Goal: Information Seeking & Learning: Learn about a topic

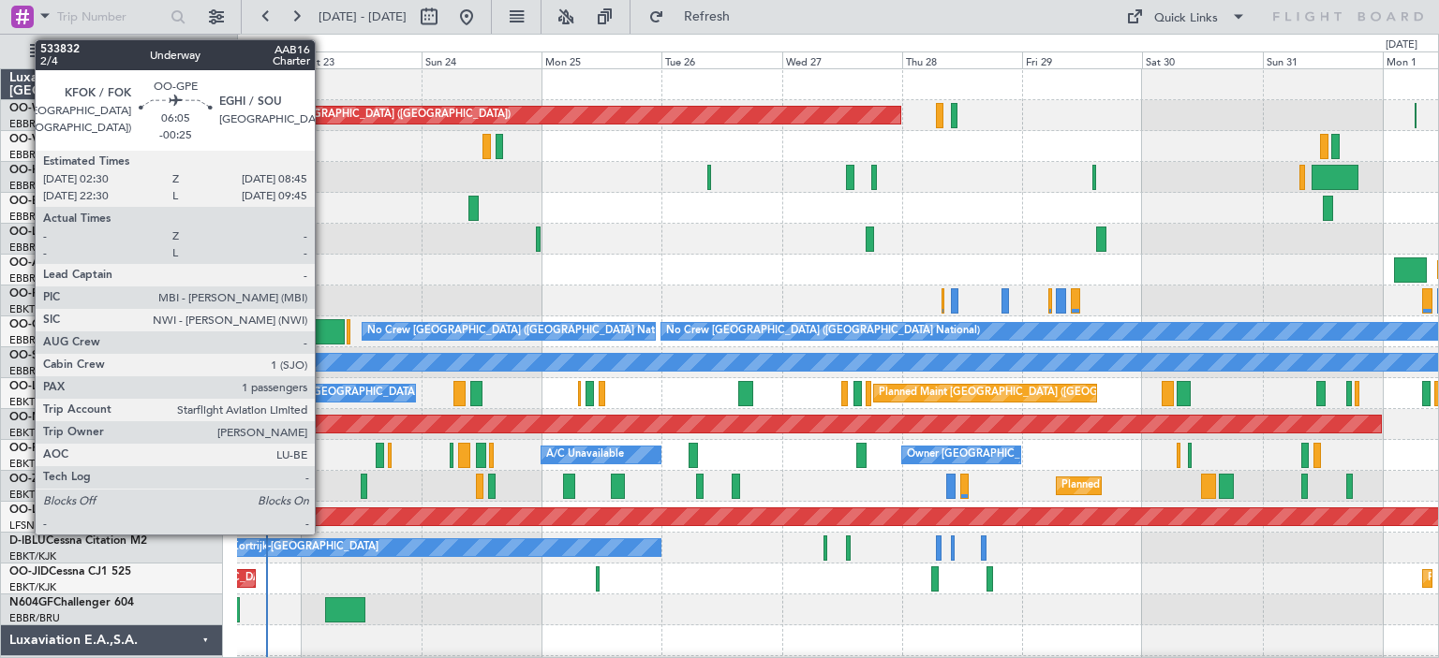
click at [323, 326] on div at bounding box center [329, 331] width 32 height 25
click at [325, 326] on div at bounding box center [329, 331] width 32 height 25
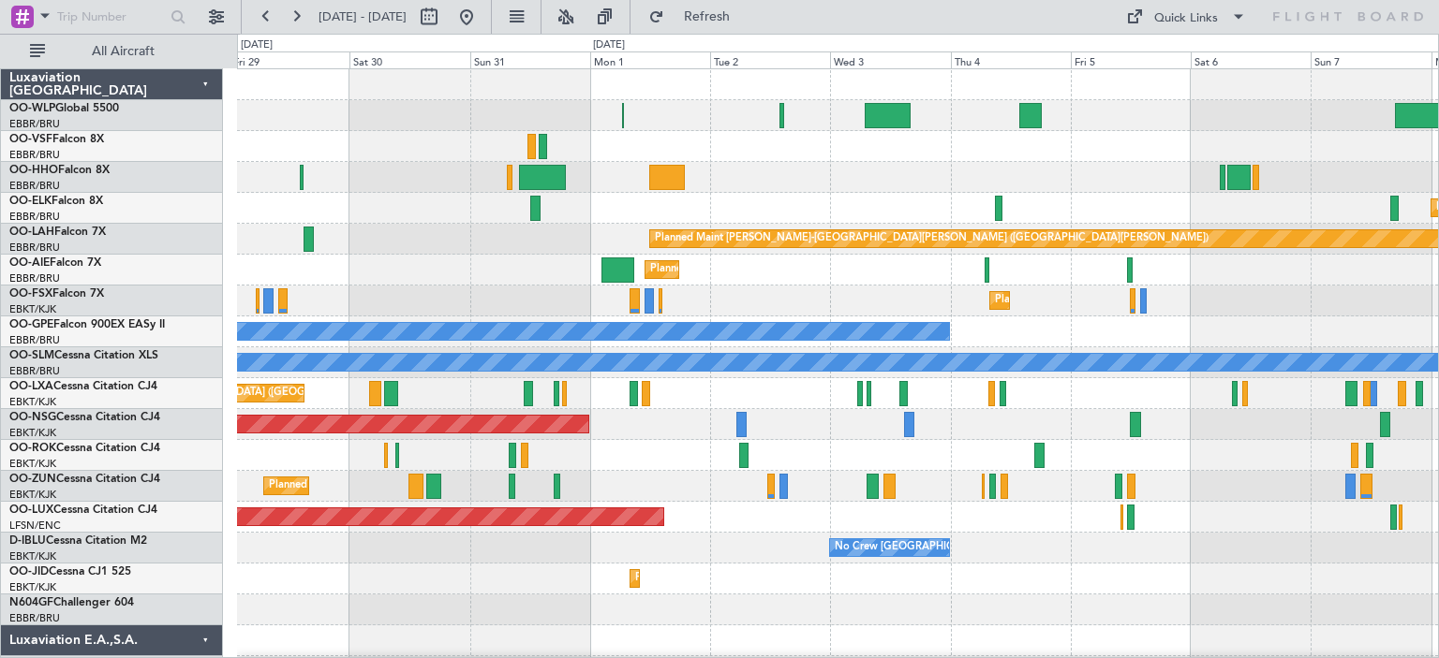
click at [442, 299] on div "Planned Maint [GEOGRAPHIC_DATA] ([GEOGRAPHIC_DATA]) Planned Maint [GEOGRAPHIC_D…" at bounding box center [837, 625] width 1201 height 1113
click at [414, 495] on div "Planned Maint [GEOGRAPHIC_DATA] ([GEOGRAPHIC_DATA]) Planned Maint [GEOGRAPHIC_D…" at bounding box center [837, 625] width 1201 height 1113
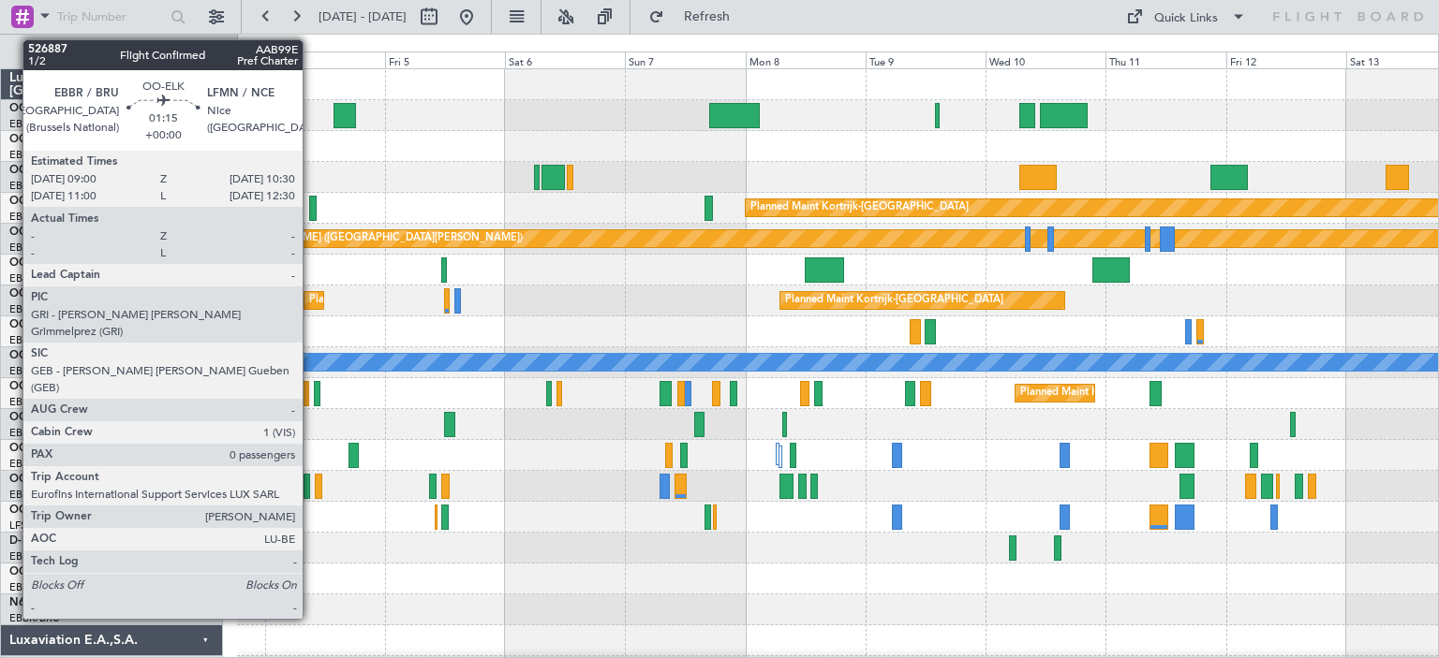
click at [311, 201] on div at bounding box center [313, 208] width 8 height 25
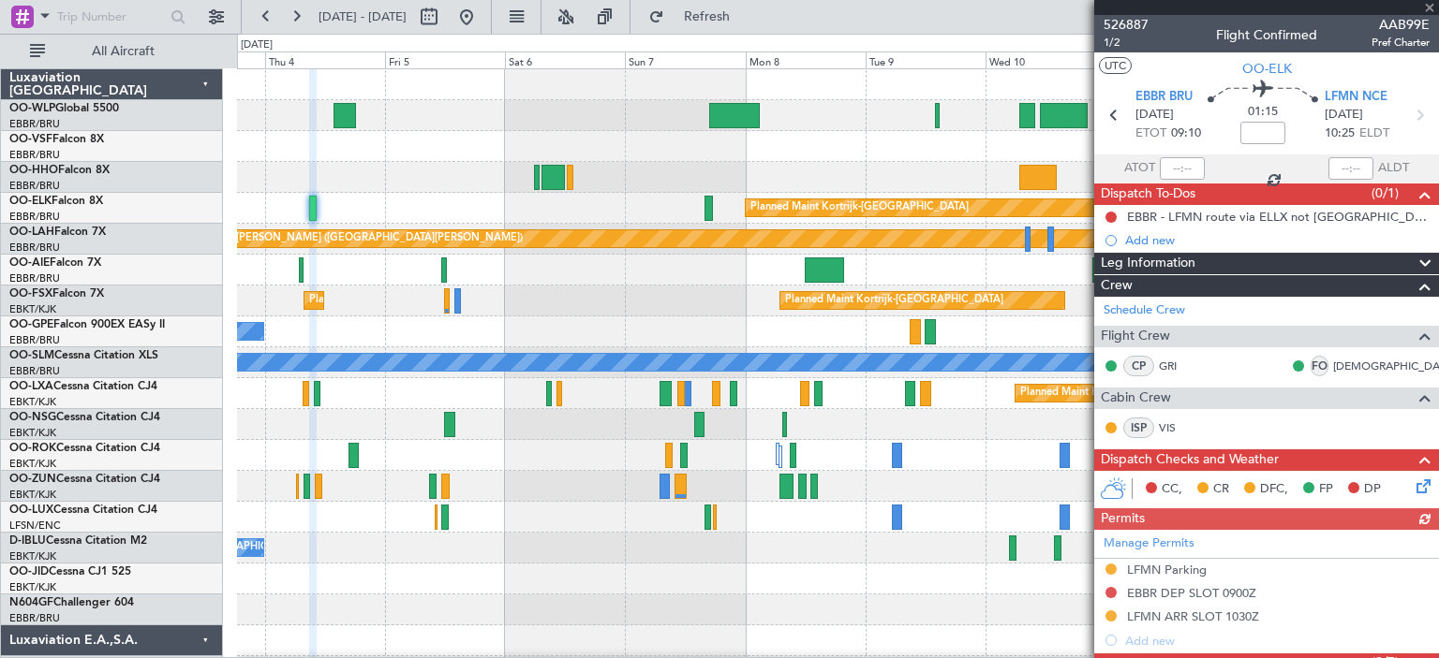
scroll to position [347, 0]
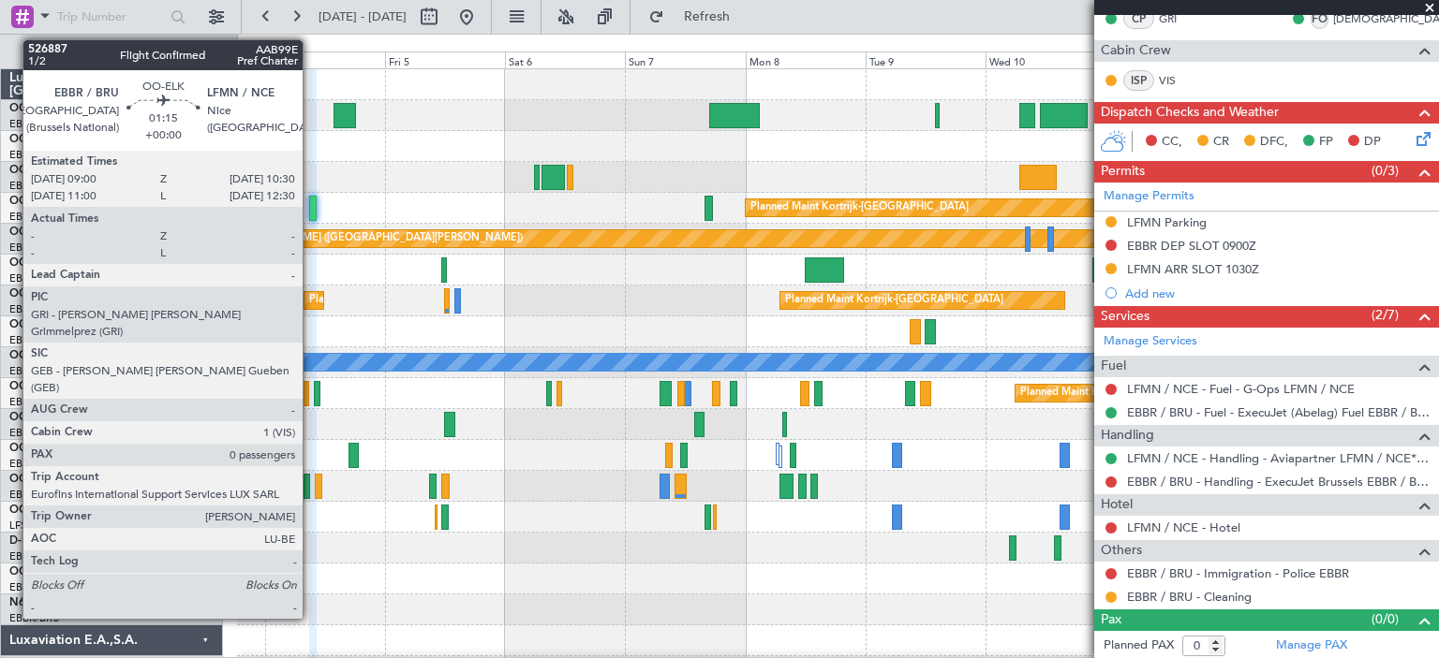
click at [311, 202] on div at bounding box center [313, 208] width 8 height 25
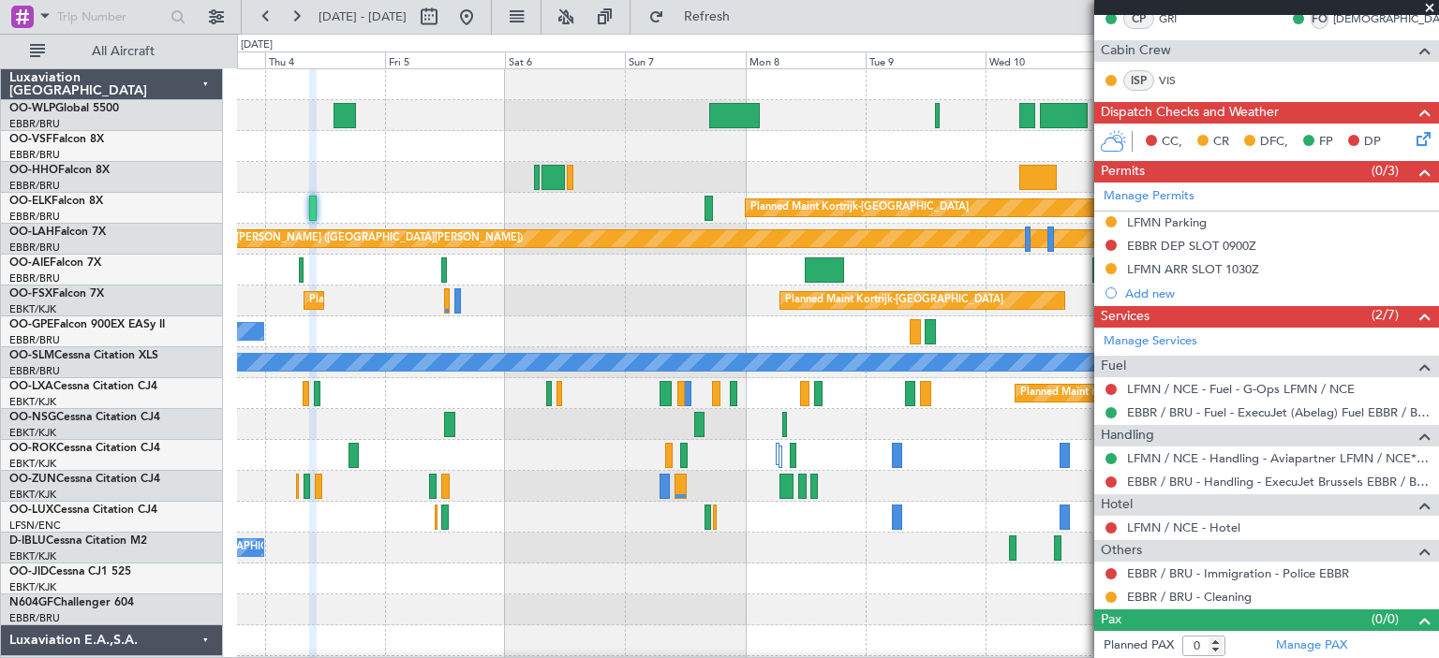
click at [1431, 7] on span at bounding box center [1429, 8] width 19 height 17
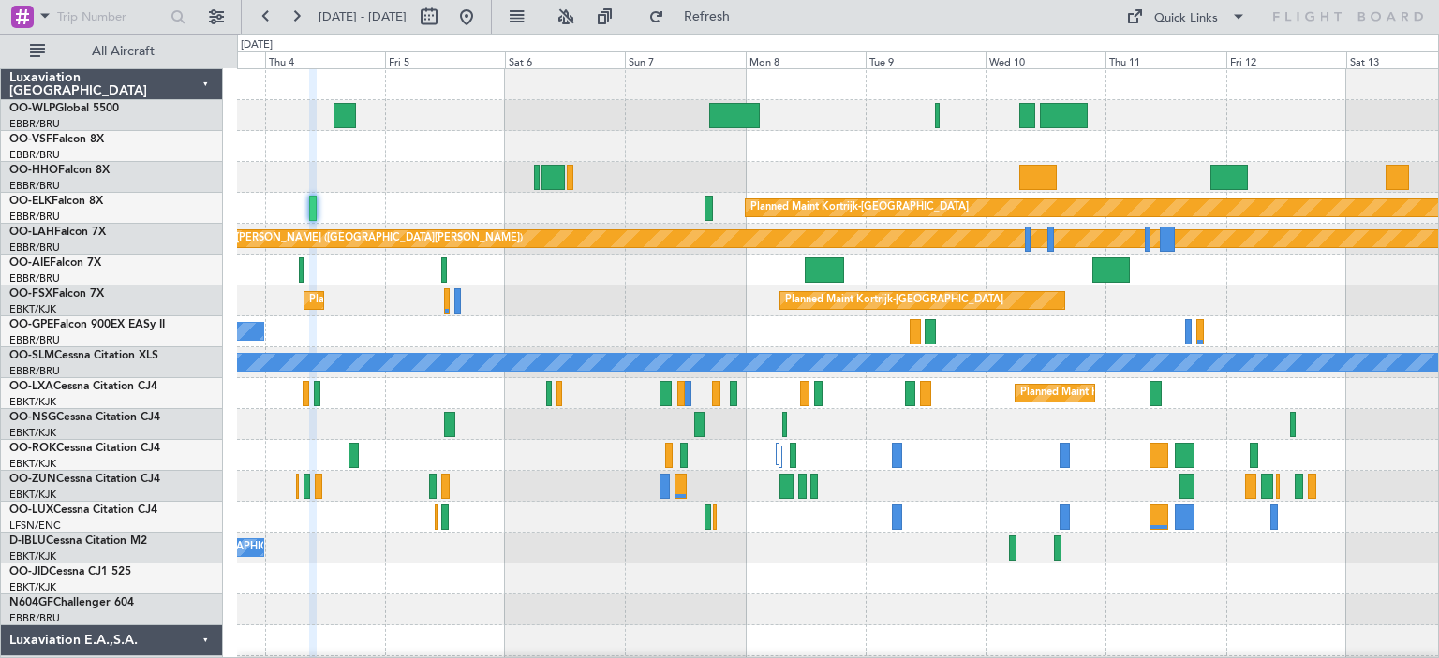
scroll to position [0, 0]
click at [1177, 13] on div "Quick Links" at bounding box center [1186, 18] width 64 height 19
click at [1177, 54] on button "Trip Builder" at bounding box center [1186, 61] width 140 height 45
click at [444, 11] on button at bounding box center [429, 17] width 30 height 30
select select "9"
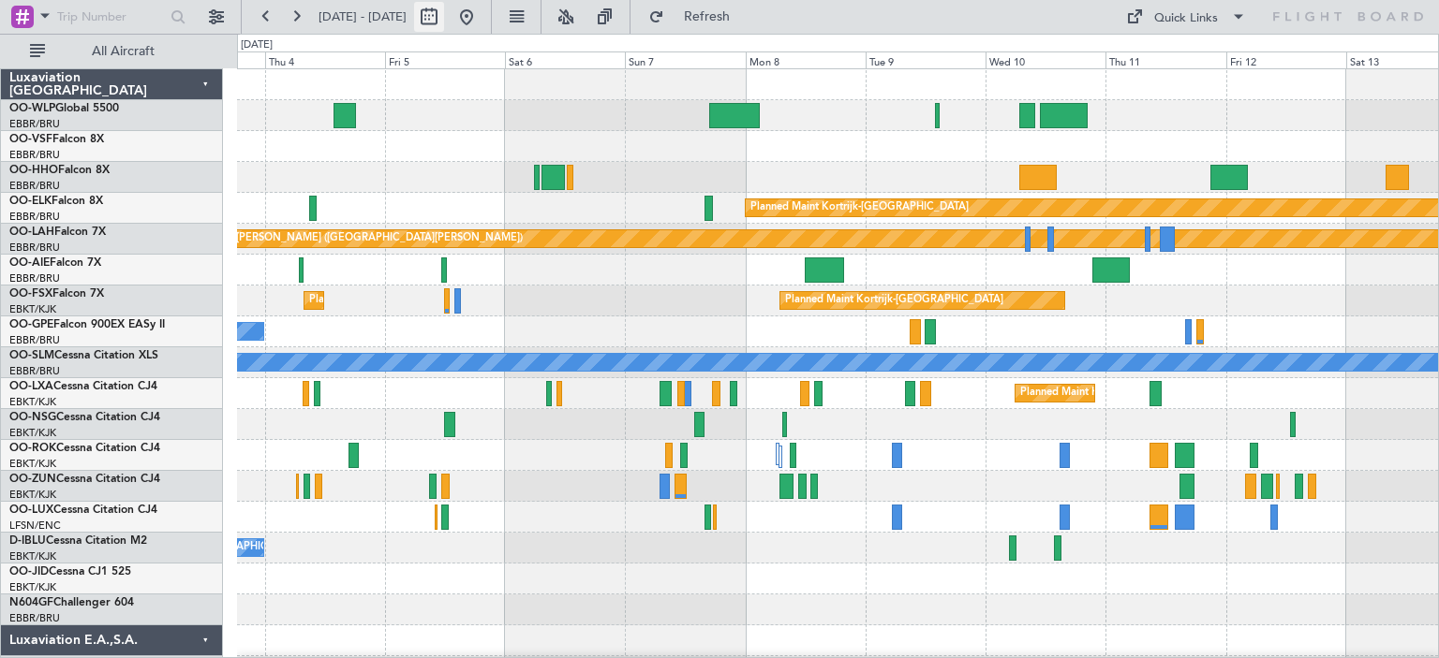
select select "2025"
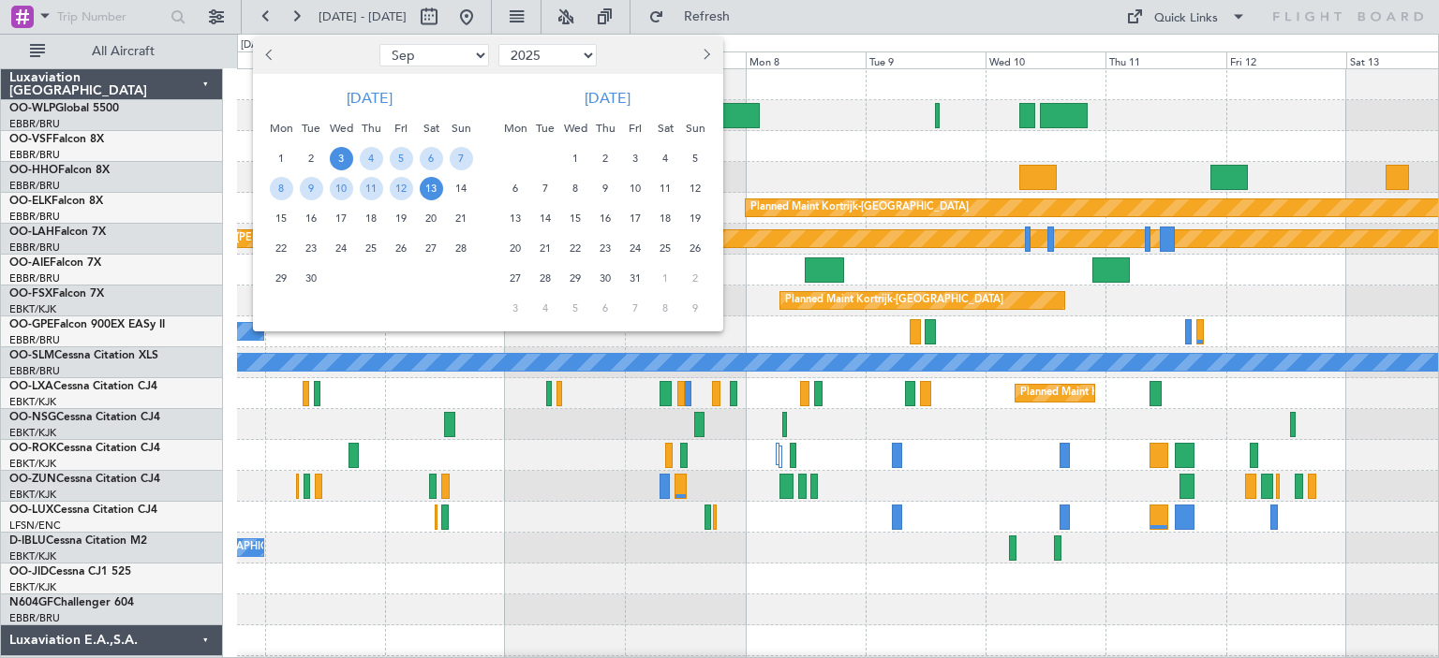
click at [477, 52] on select "Jan Feb Mar Apr May Jun [DATE] Aug Sep Oct Nov Dec" at bounding box center [434, 55] width 110 height 22
select select "10"
click at [379, 44] on select "Jan Feb Mar Apr May Jun [DATE] Aug Sep Oct Nov Dec" at bounding box center [434, 55] width 110 height 22
click at [577, 52] on select "2015 2016 2017 2018 2019 2020 2021 2022 2023 2024 2025 2026 2027 2028 2029 2030…" at bounding box center [547, 55] width 98 height 22
select select "2024"
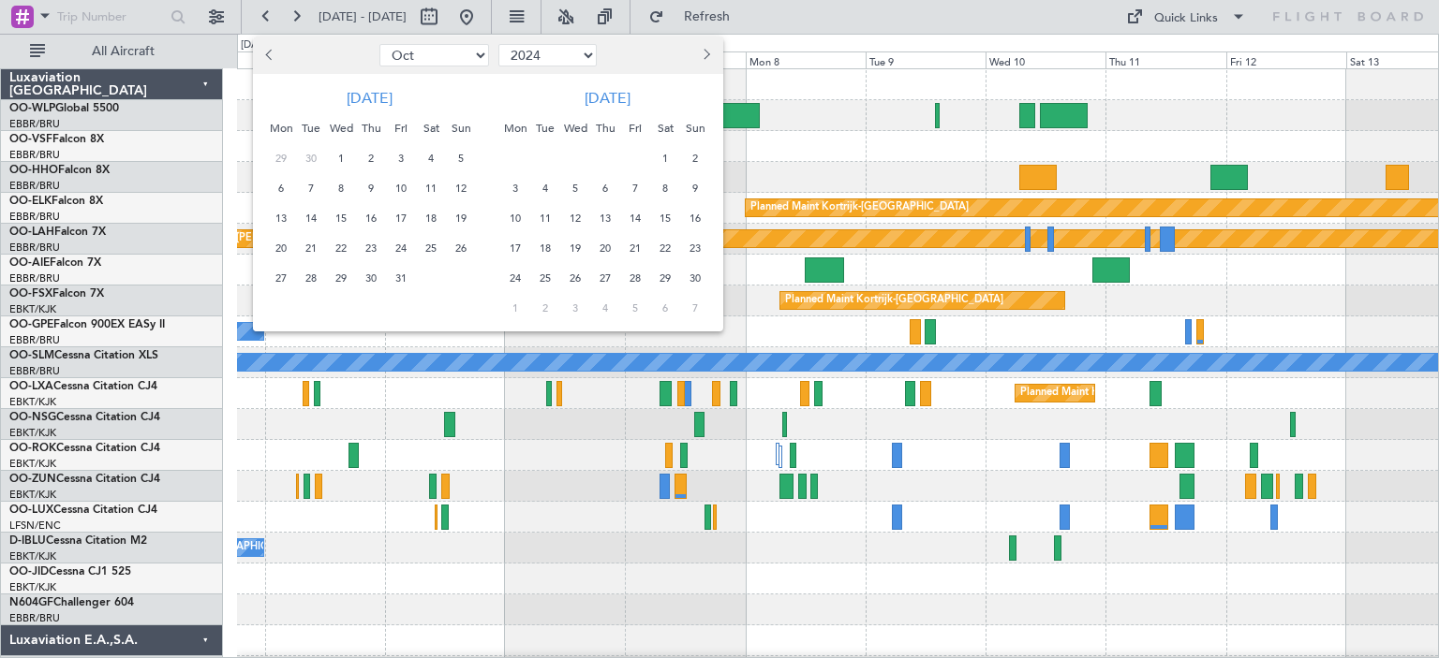
click at [498, 44] on select "2015 2016 2017 2018 2019 2020 2021 2022 2023 2024 2025 2026 2027 2028 2029 2030…" at bounding box center [547, 55] width 98 height 22
click at [340, 185] on span "9" at bounding box center [341, 188] width 23 height 23
click at [431, 213] on span "19" at bounding box center [431, 218] width 23 height 23
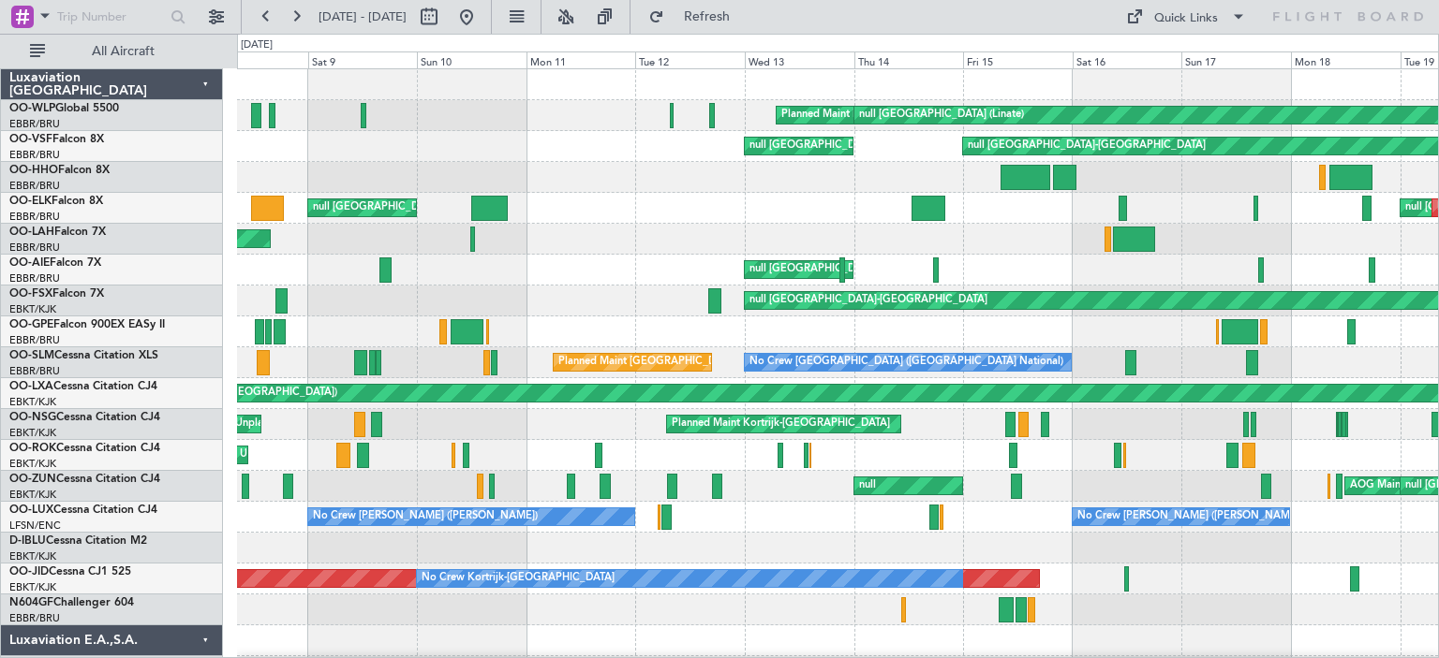
click at [708, 281] on div "null [GEOGRAPHIC_DATA] ([GEOGRAPHIC_DATA])" at bounding box center [837, 270] width 1201 height 31
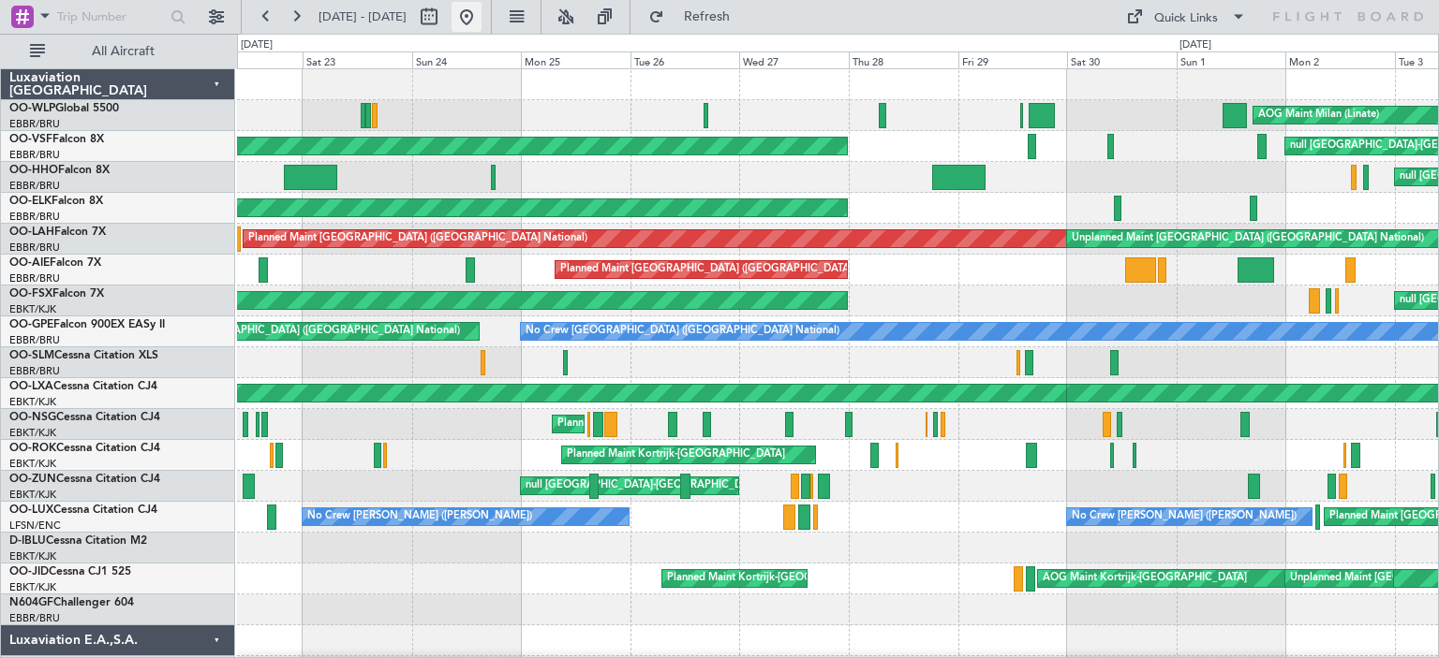
click at [481, 18] on button at bounding box center [466, 17] width 30 height 30
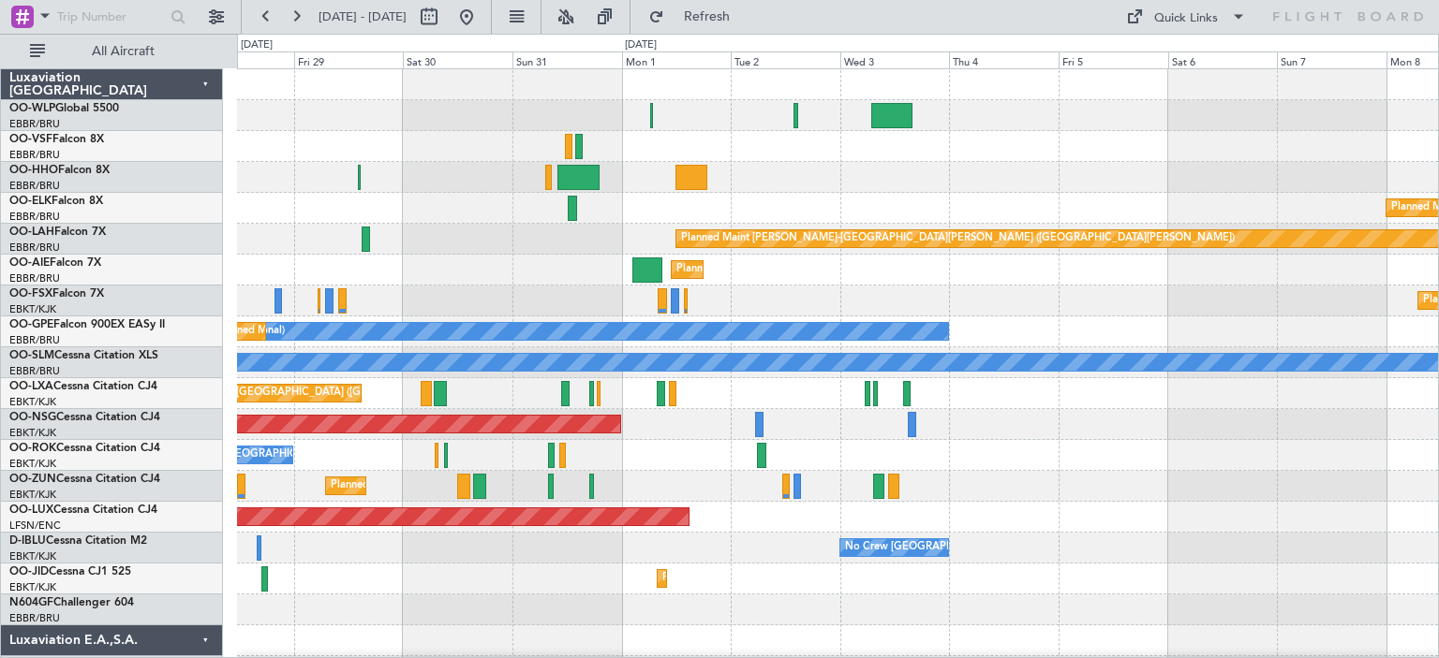
click at [590, 239] on div "Planned Maint [GEOGRAPHIC_DATA] ([GEOGRAPHIC_DATA]) Planned Maint [GEOGRAPHIC_D…" at bounding box center [837, 625] width 1201 height 1113
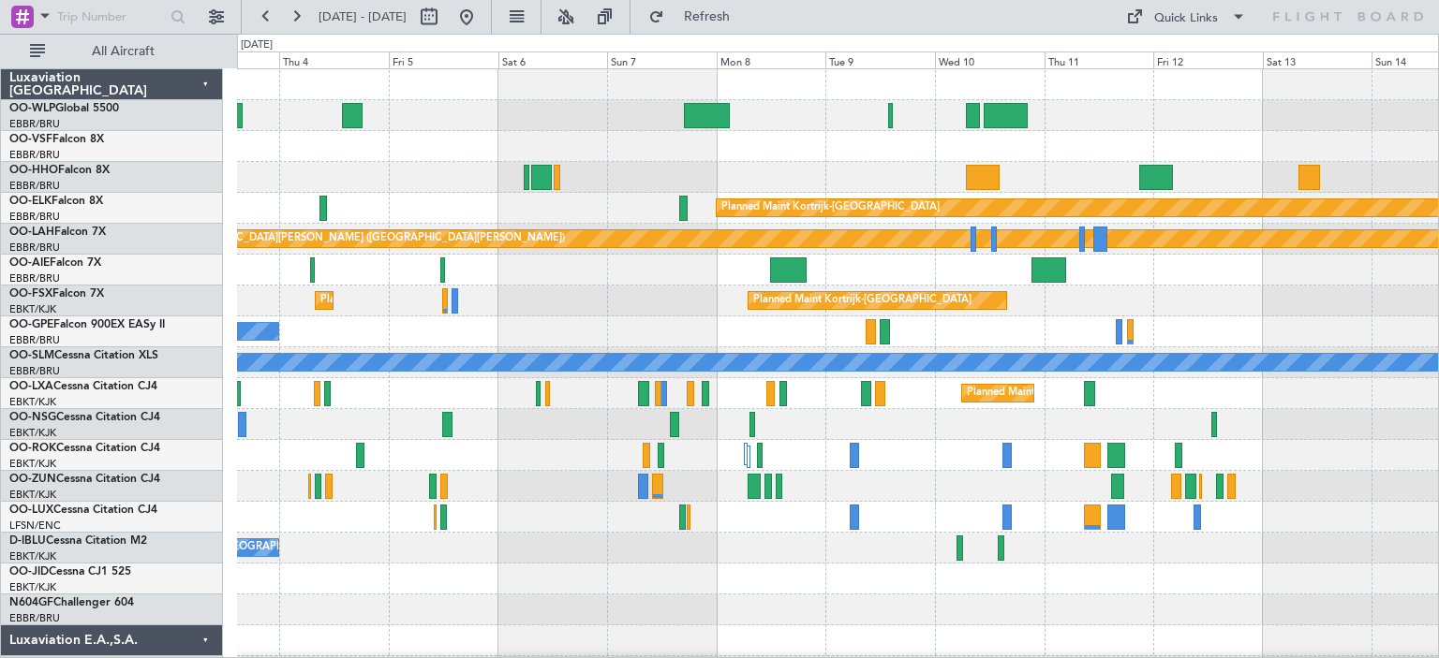
click at [575, 302] on div "Planned Maint Kortrijk-[GEOGRAPHIC_DATA] Planned Maint [GEOGRAPHIC_DATA]-[GEOGR…" at bounding box center [837, 301] width 1201 height 31
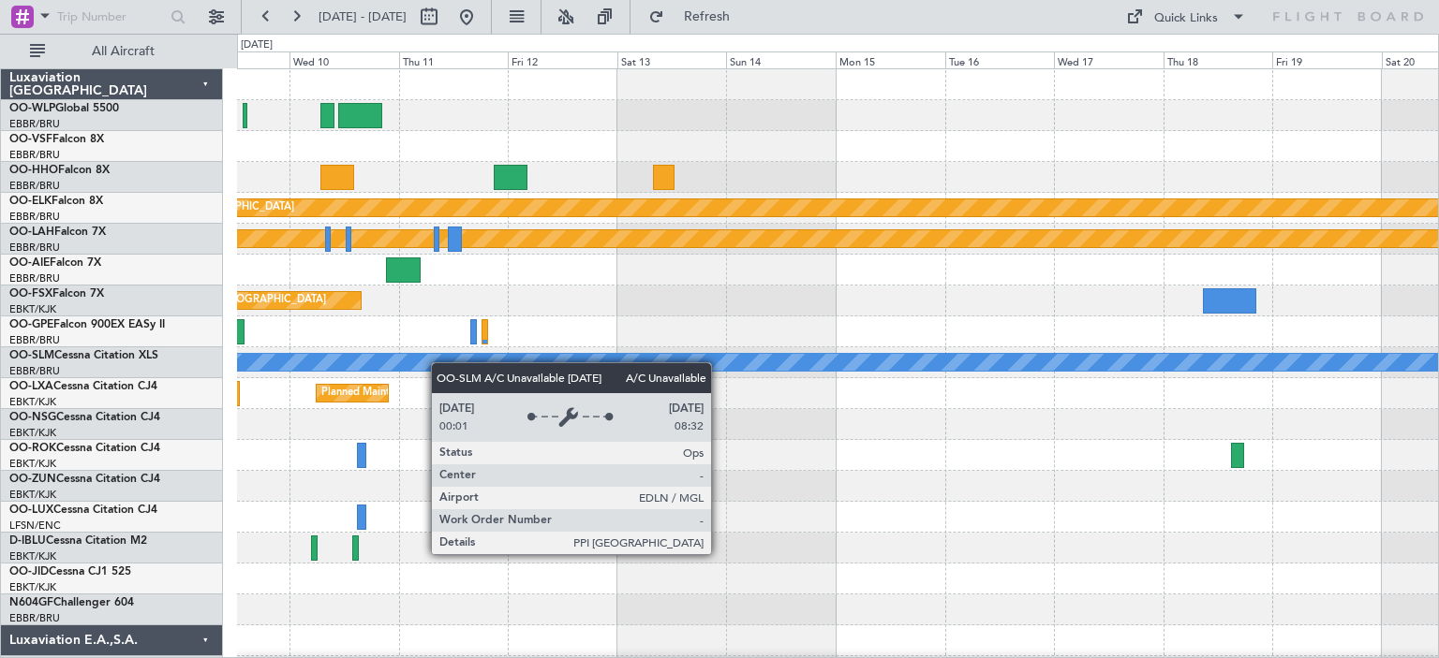
click at [385, 369] on div "Planned Maint Kortrijk-[GEOGRAPHIC_DATA] Planned [GEOGRAPHIC_DATA][PERSON_NAME]…" at bounding box center [837, 625] width 1201 height 1113
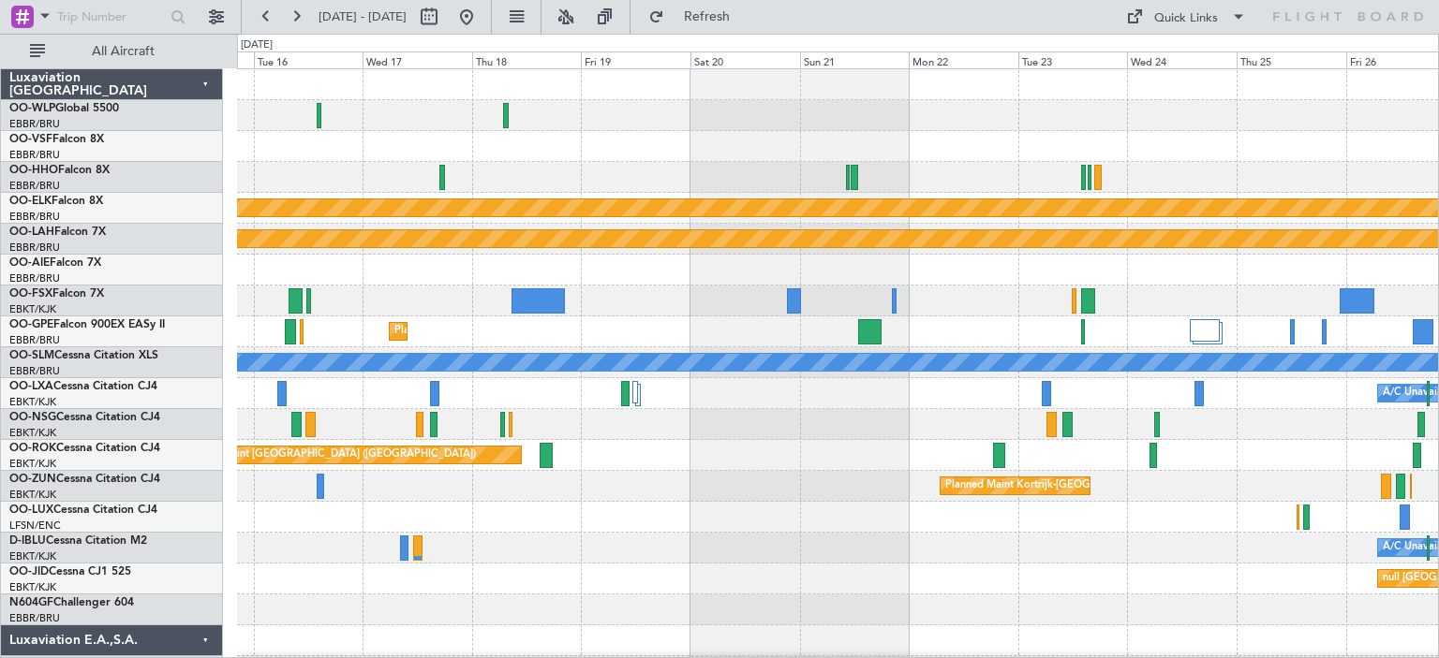
click at [464, 247] on div "Planned Maint Kortrijk-[GEOGRAPHIC_DATA] Planned [GEOGRAPHIC_DATA][PERSON_NAME]…" at bounding box center [837, 625] width 1201 height 1113
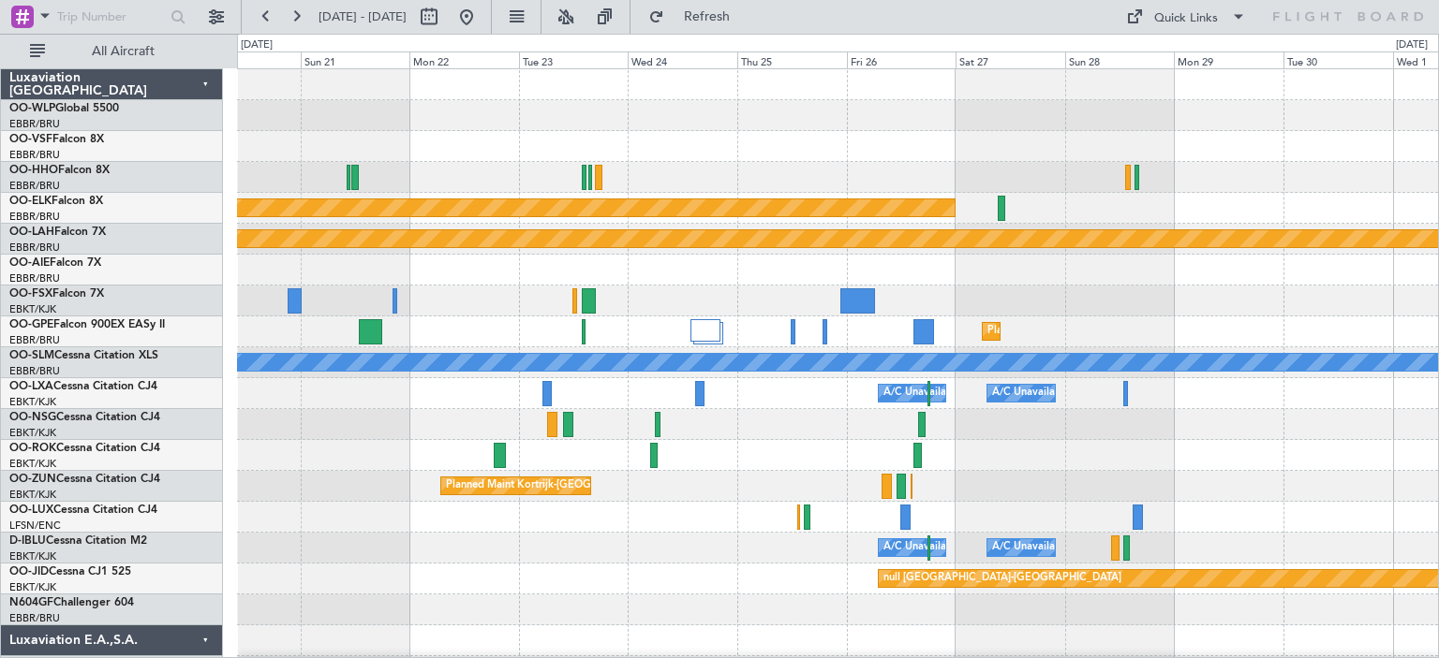
click at [543, 340] on div "Planned Maint Kortrijk-[GEOGRAPHIC_DATA] Planned [GEOGRAPHIC_DATA][PERSON_NAME]…" at bounding box center [837, 625] width 1201 height 1113
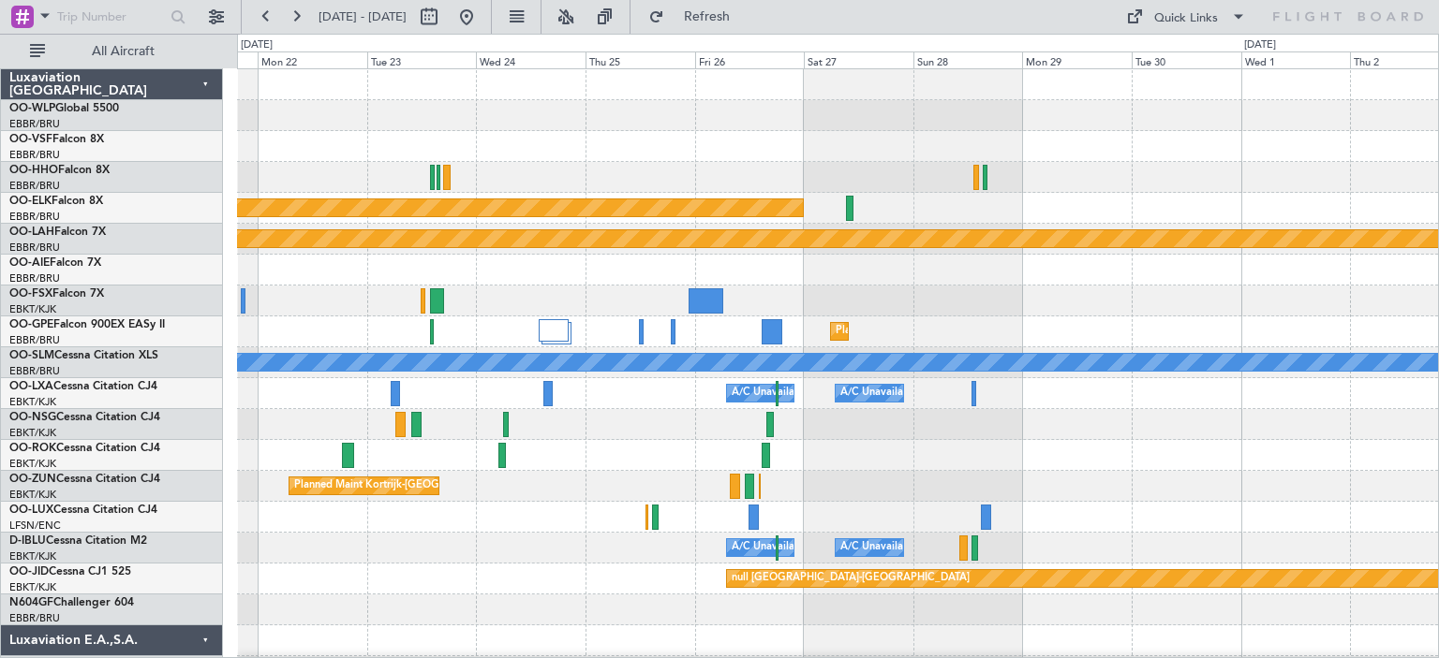
click at [649, 389] on div "Planned Maint Kortrijk-[GEOGRAPHIC_DATA] Planned [GEOGRAPHIC_DATA][PERSON_NAME]…" at bounding box center [837, 625] width 1201 height 1113
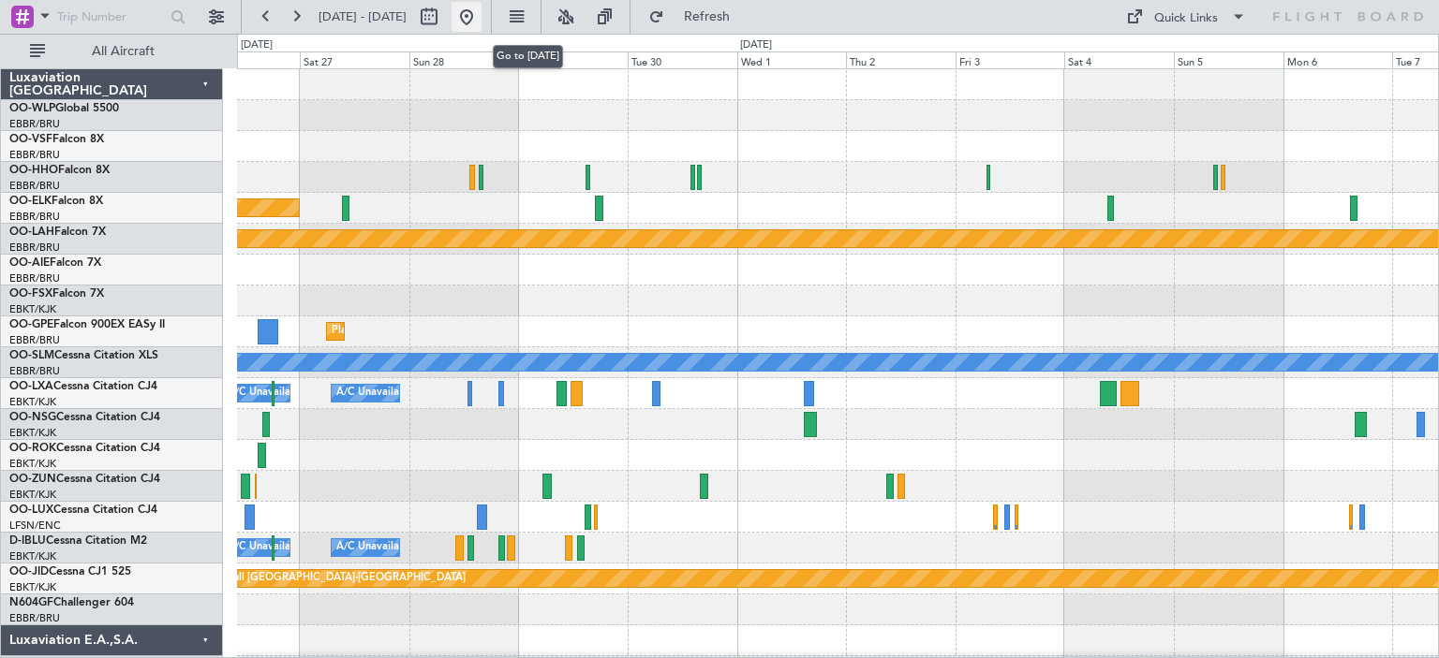
click at [481, 18] on button at bounding box center [466, 17] width 30 height 30
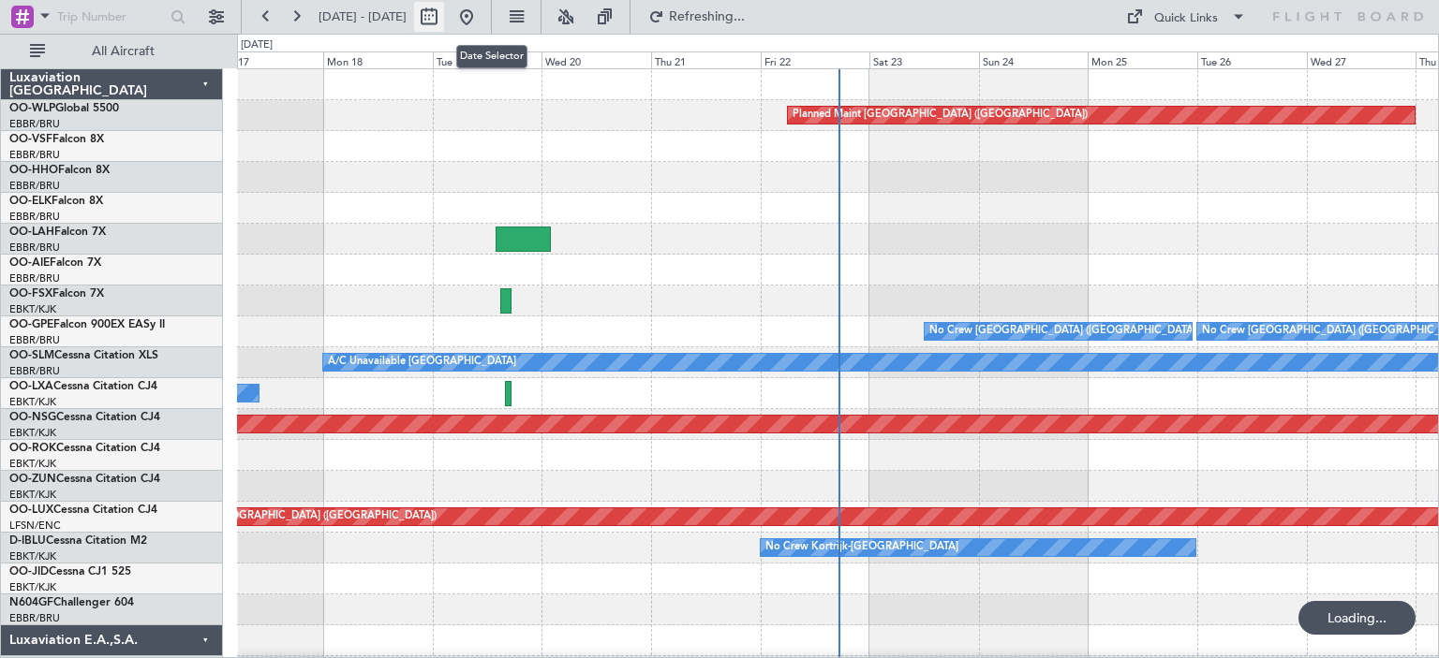
click at [444, 11] on button at bounding box center [429, 17] width 30 height 30
select select "8"
select select "2025"
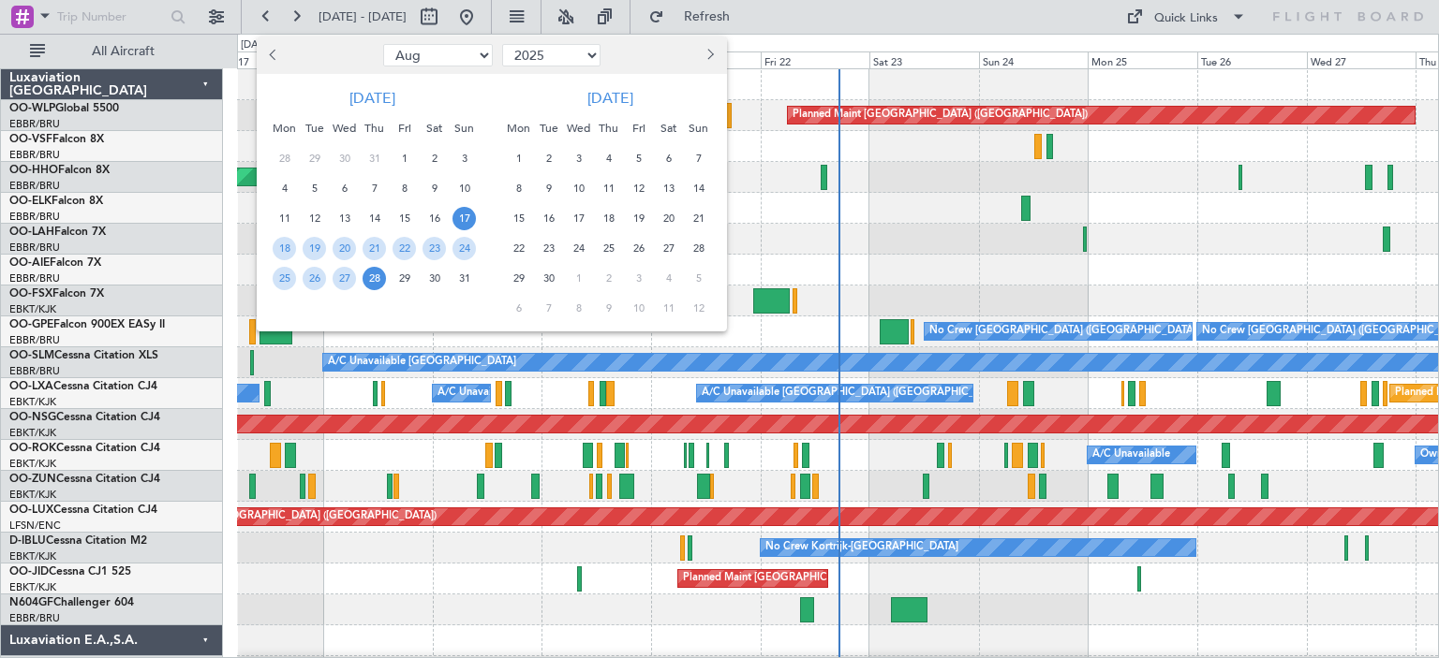
click at [464, 216] on span "17" at bounding box center [463, 218] width 23 height 23
click at [465, 243] on span "24" at bounding box center [463, 248] width 23 height 23
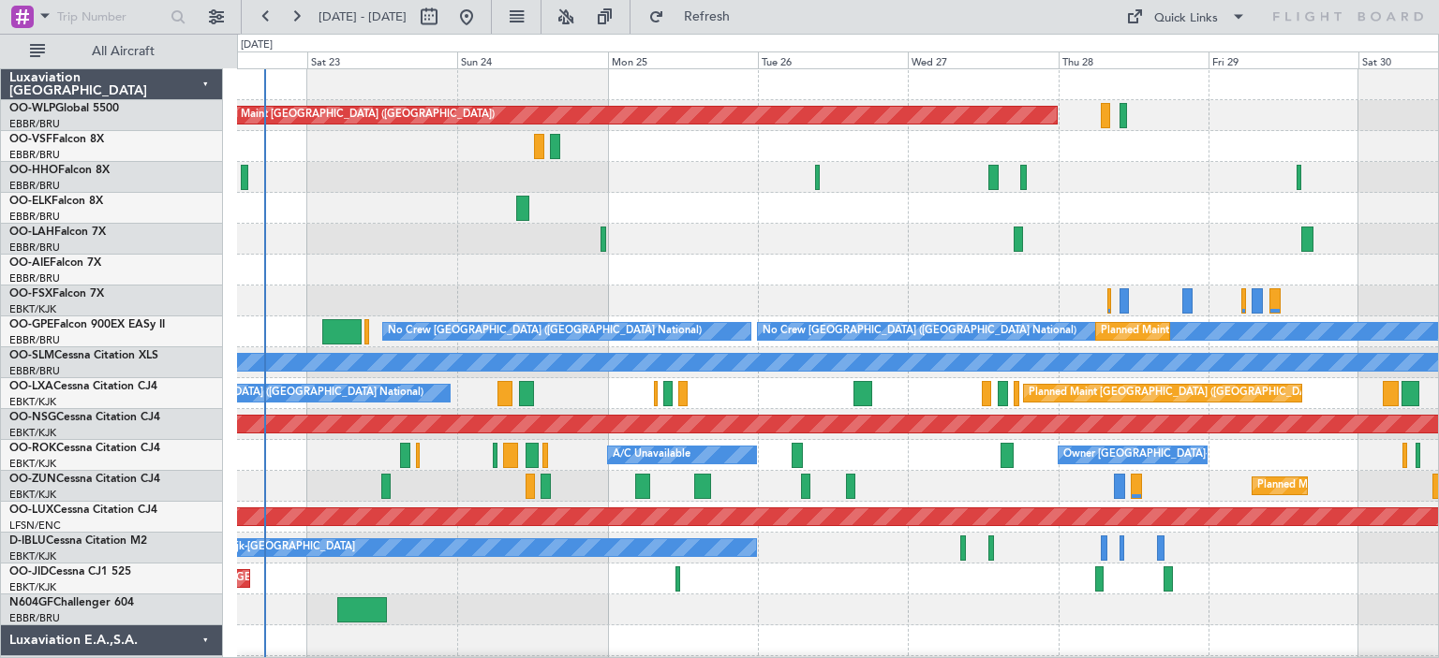
click at [253, 320] on div "Planned Maint [GEOGRAPHIC_DATA] ([GEOGRAPHIC_DATA]) Planned [GEOGRAPHIC_DATA][P…" at bounding box center [837, 610] width 1201 height 1082
click at [743, 209] on div at bounding box center [837, 208] width 1201 height 31
click at [444, 10] on button at bounding box center [429, 17] width 30 height 30
select select "8"
select select "2025"
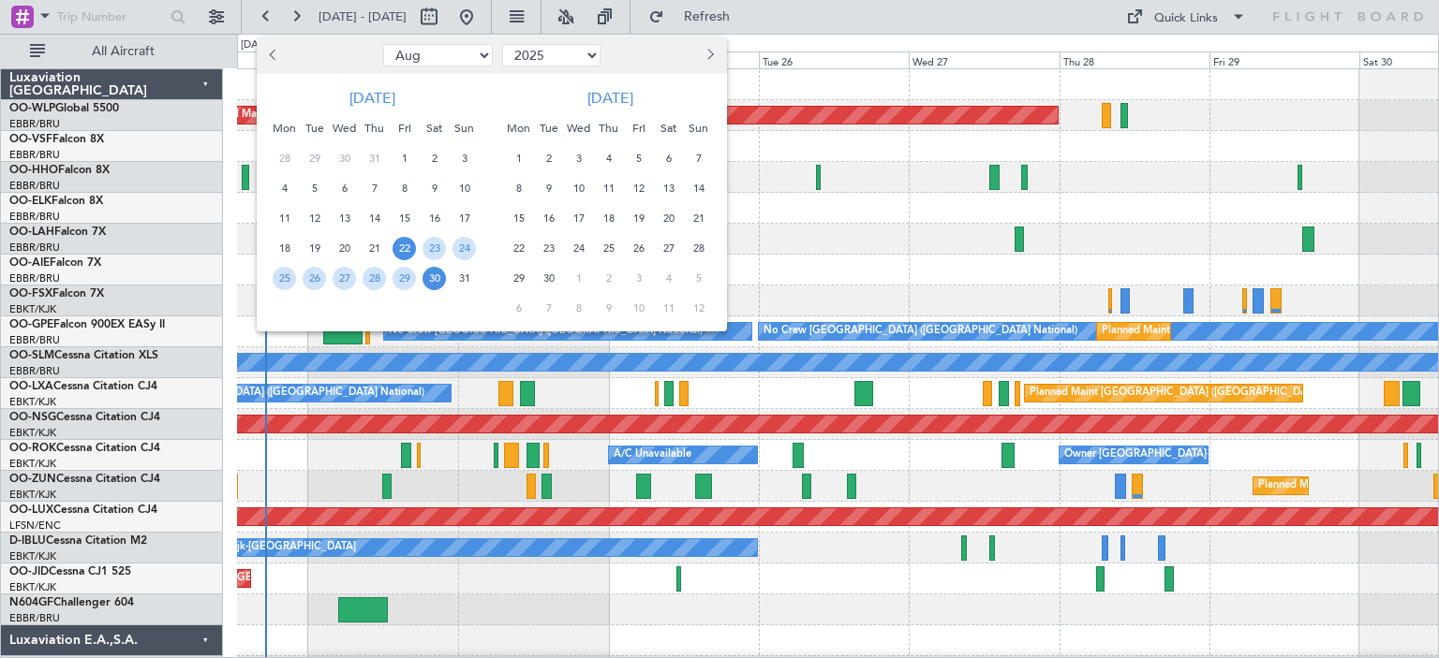
click at [405, 242] on span "22" at bounding box center [403, 248] width 23 height 23
click at [466, 273] on span "31" at bounding box center [463, 278] width 23 height 23
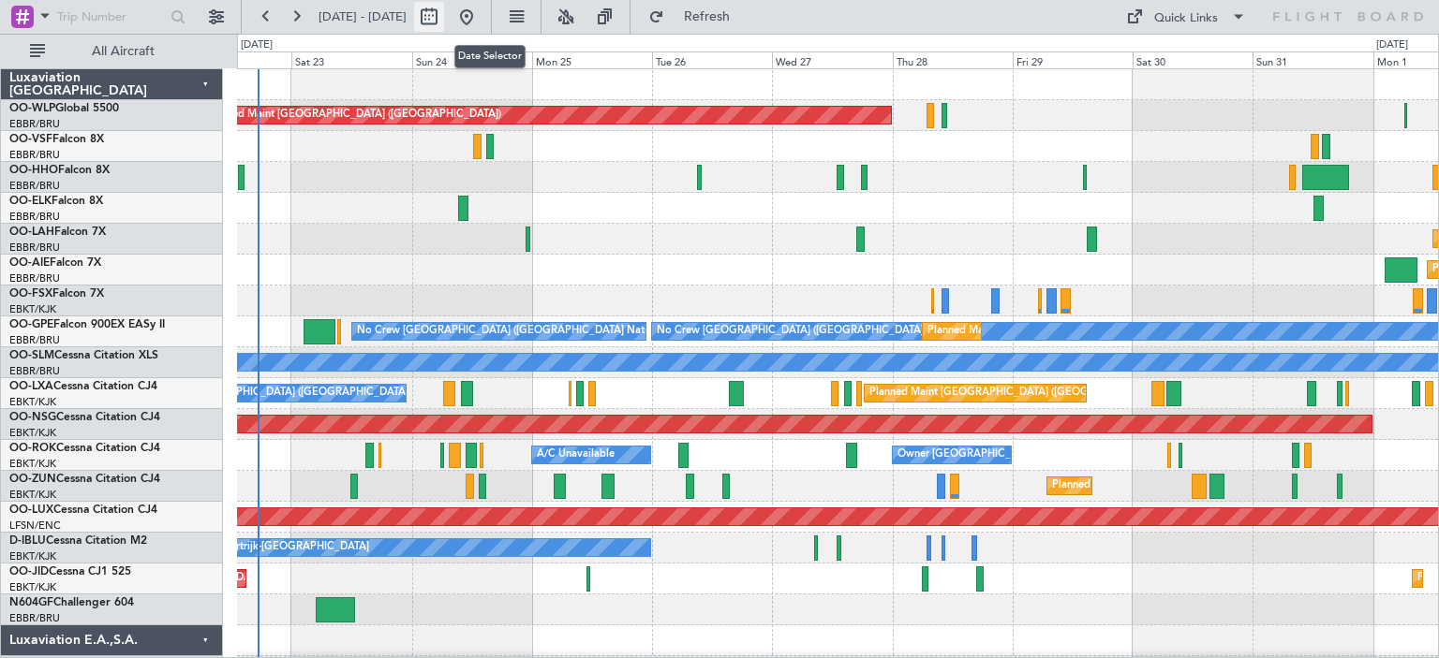
click at [444, 18] on button at bounding box center [429, 17] width 30 height 30
select select "8"
select select "2025"
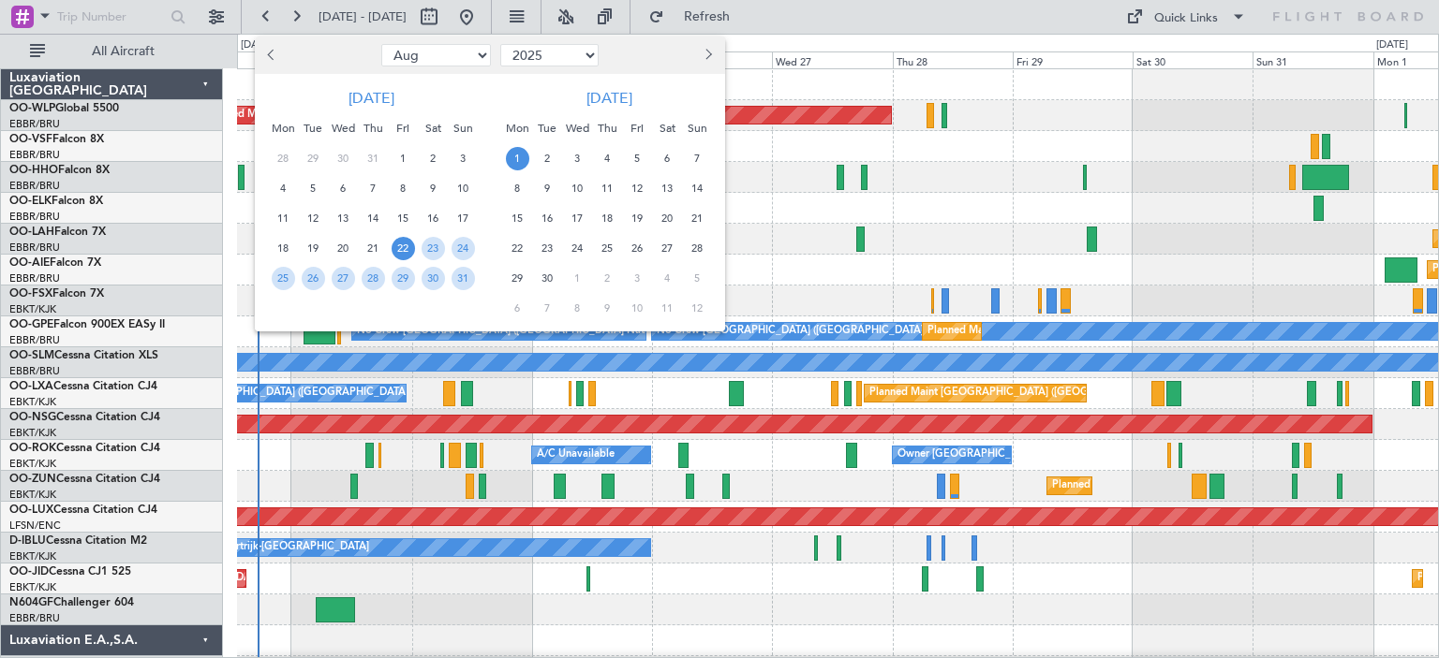
click at [399, 244] on span "22" at bounding box center [403, 248] width 23 height 23
click at [433, 276] on span "30" at bounding box center [432, 278] width 23 height 23
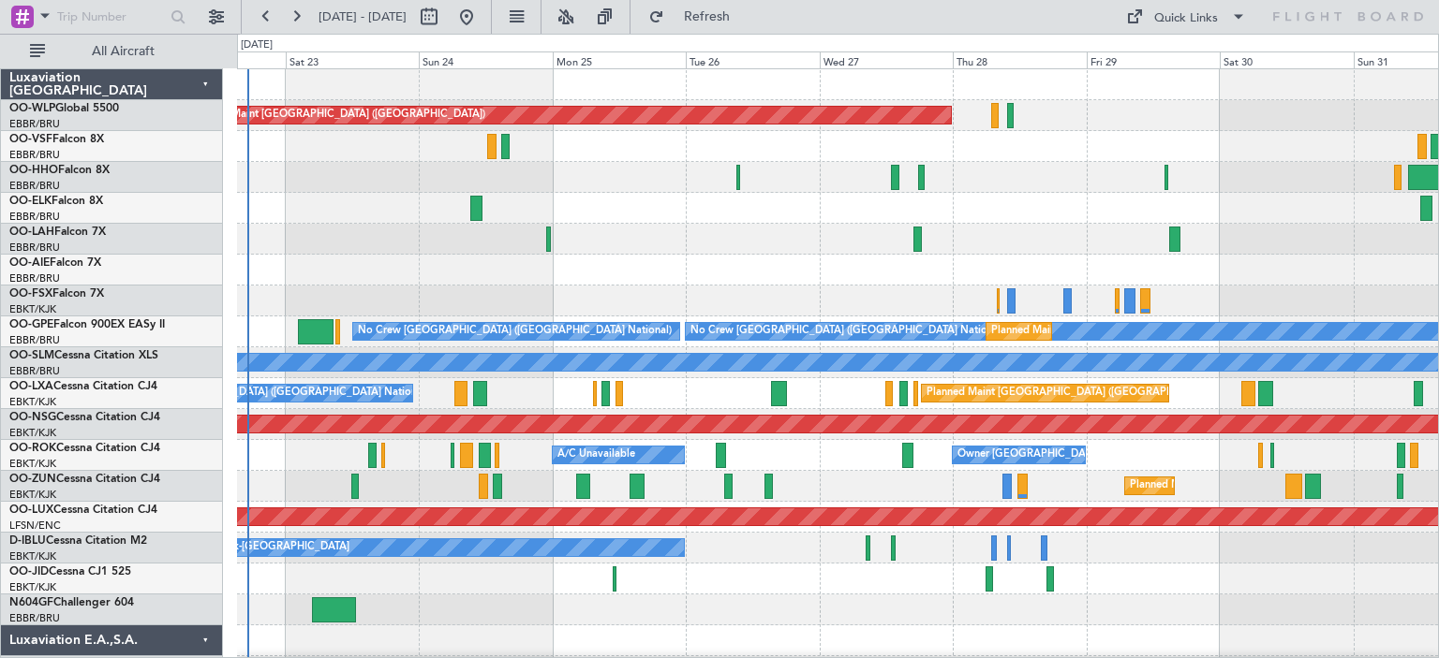
click at [631, 290] on div "Planned Maint [GEOGRAPHIC_DATA] ([GEOGRAPHIC_DATA]) Planned [GEOGRAPHIC_DATA][P…" at bounding box center [837, 610] width 1201 height 1082
click at [773, 93] on div at bounding box center [837, 84] width 1201 height 31
click at [581, 14] on button at bounding box center [566, 17] width 30 height 30
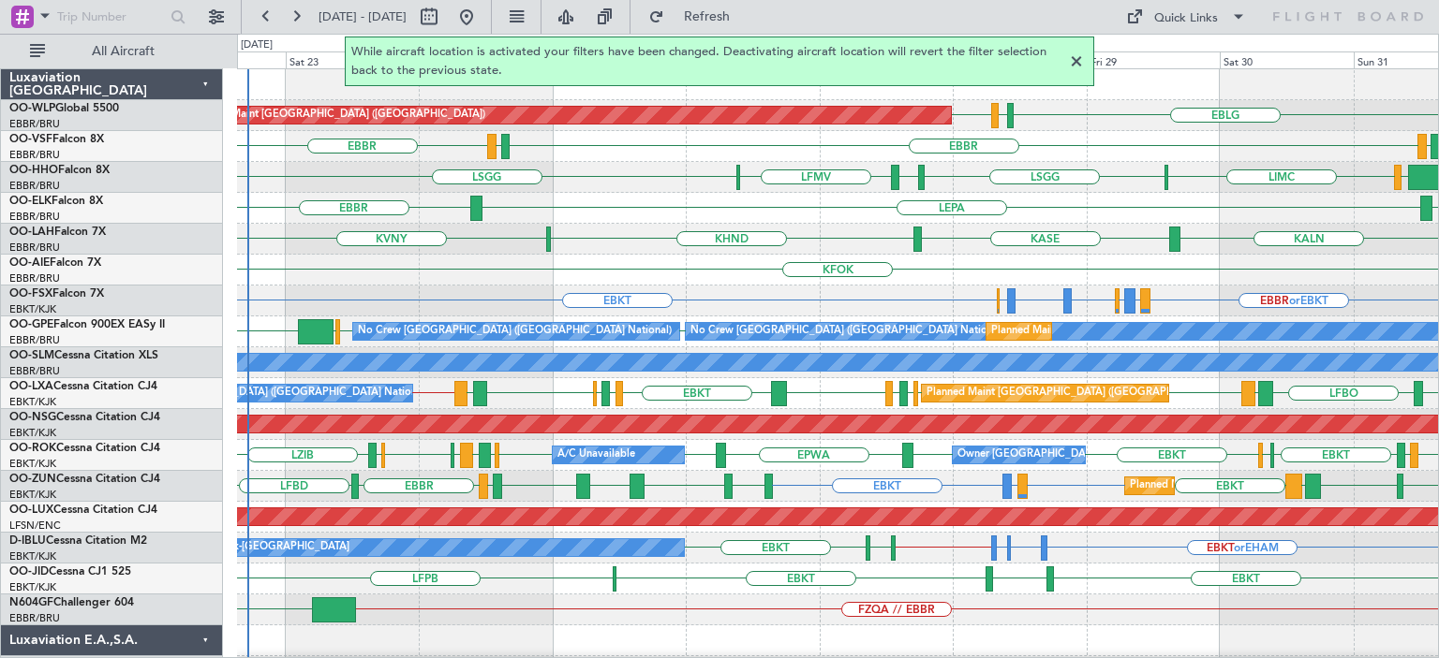
click at [1075, 60] on div at bounding box center [1076, 62] width 22 height 22
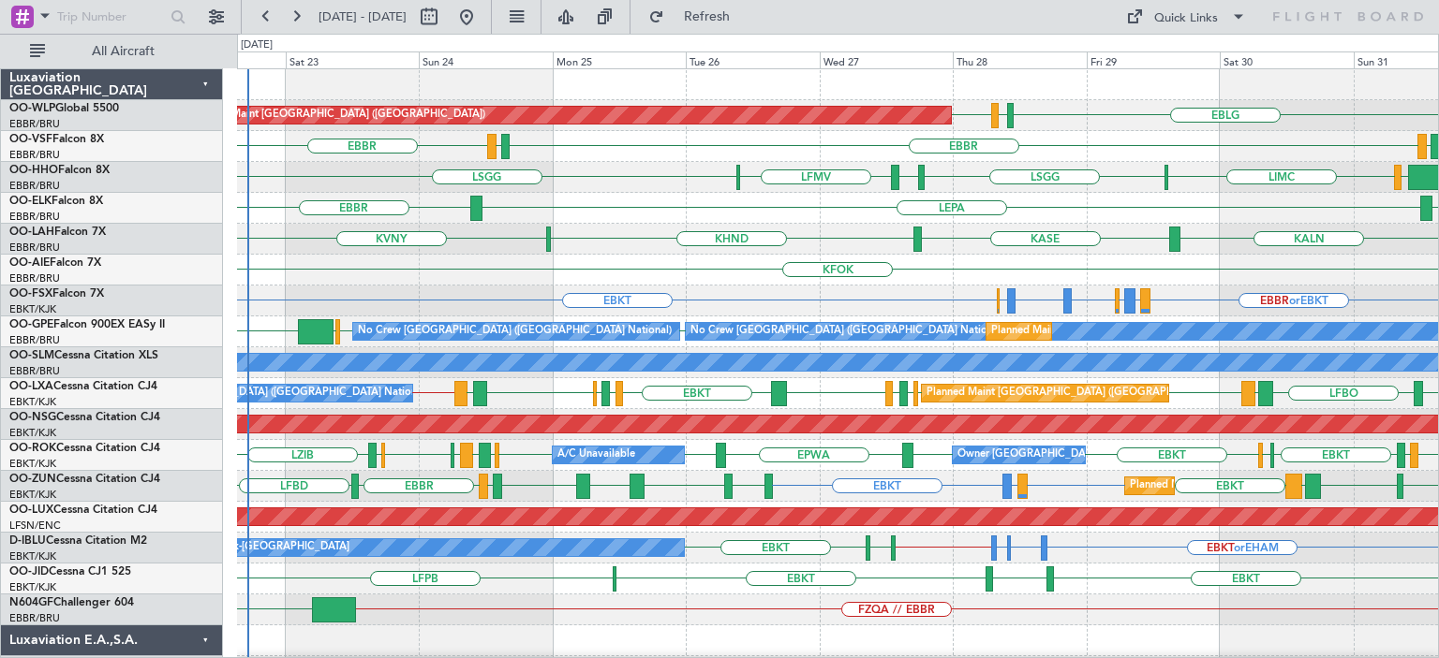
click at [843, 209] on div "EBBR LEPA [GEOGRAPHIC_DATA]" at bounding box center [837, 208] width 1201 height 31
click at [606, 185] on div "[PERSON_NAME] LIMC [GEOGRAPHIC_DATA] [GEOGRAPHIC_DATA] LFMV [GEOGRAPHIC_DATA]" at bounding box center [837, 177] width 1201 height 31
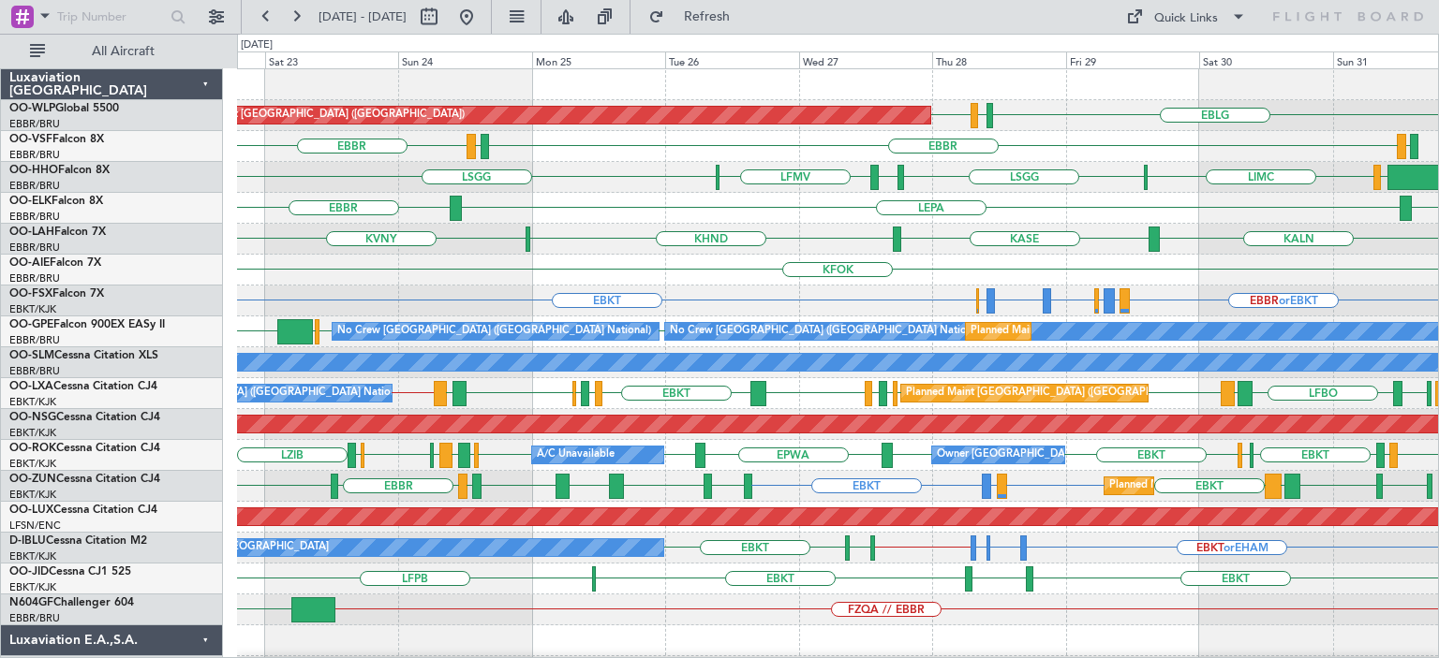
click at [577, 393] on div "EBLG LIML EDDB Planned Maint [GEOGRAPHIC_DATA] ([GEOGRAPHIC_DATA]) [GEOGRAPHIC_…" at bounding box center [837, 625] width 1201 height 1113
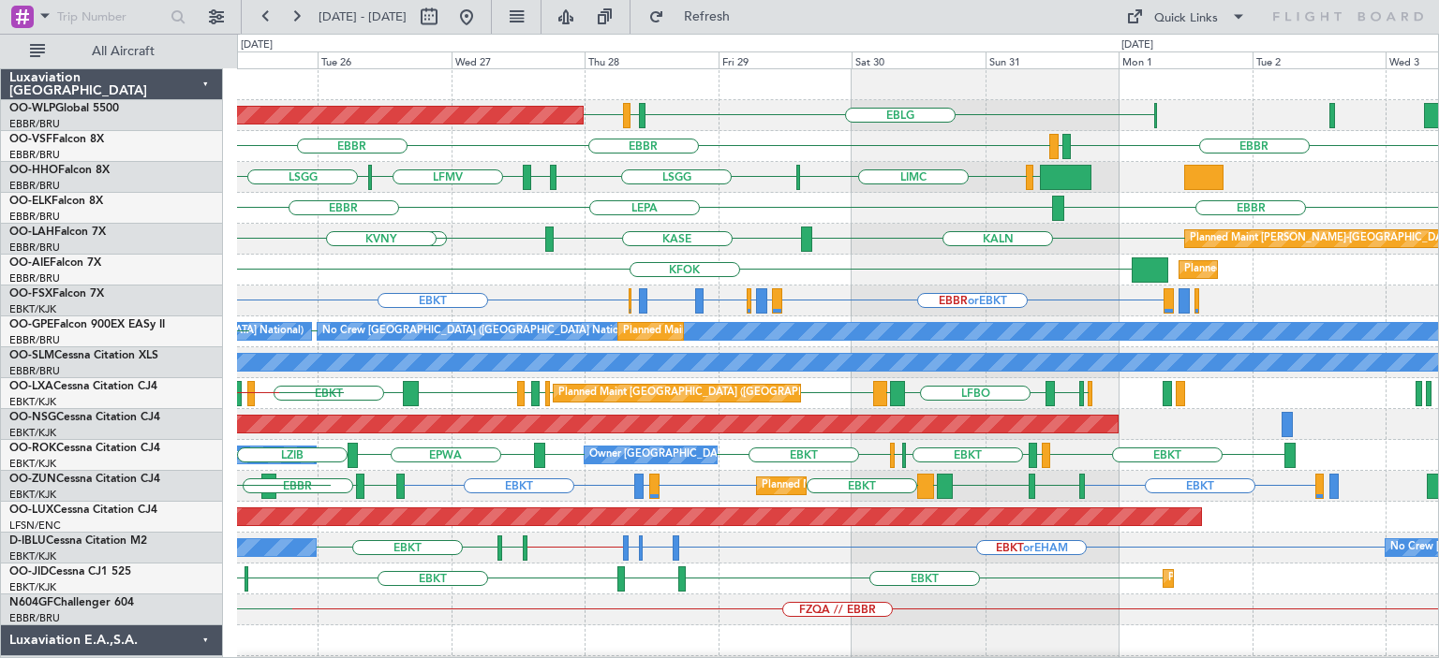
click at [939, 443] on div "Planned Maint [GEOGRAPHIC_DATA] ([GEOGRAPHIC_DATA]) EBLG LIML EDDB [GEOGRAPHIC_…" at bounding box center [837, 625] width 1201 height 1113
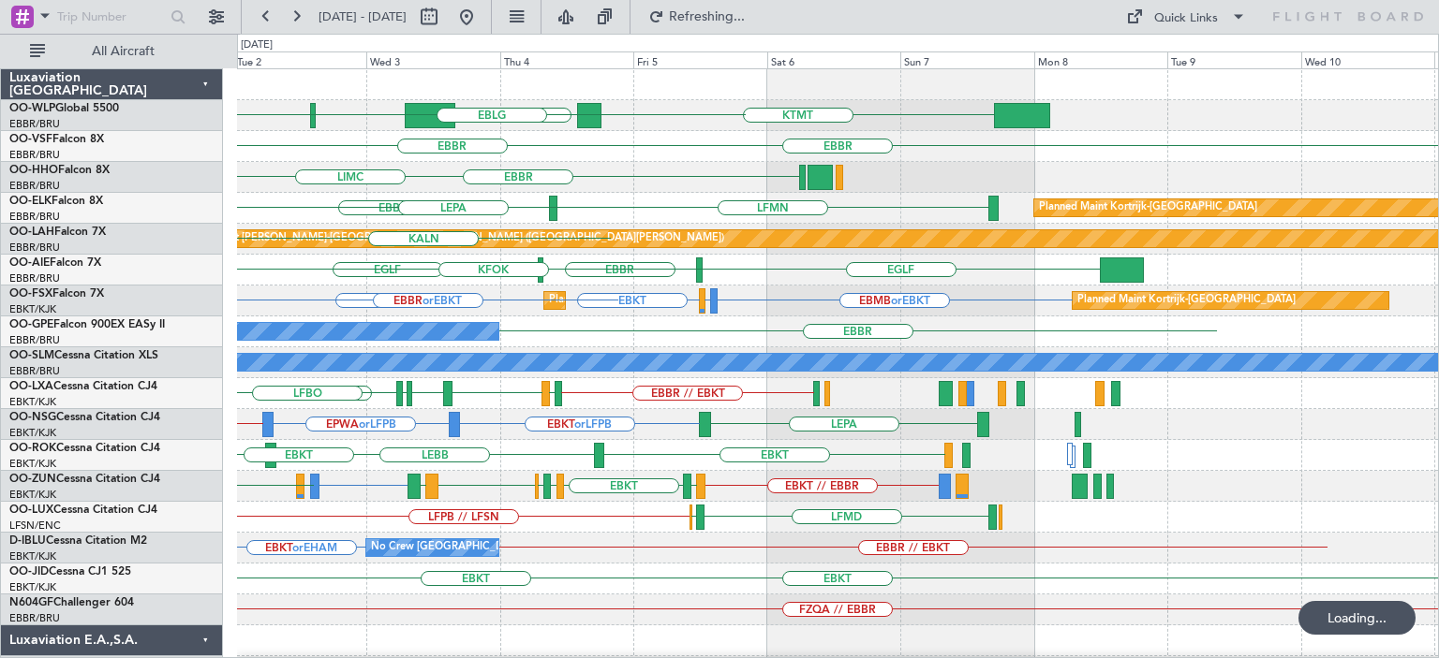
click at [636, 441] on div "KTMT KCLT LIML ELLX EBLG [GEOGRAPHIC_DATA] LEGE [GEOGRAPHIC_DATA] [GEOGRAPHIC_D…" at bounding box center [837, 625] width 1201 height 1113
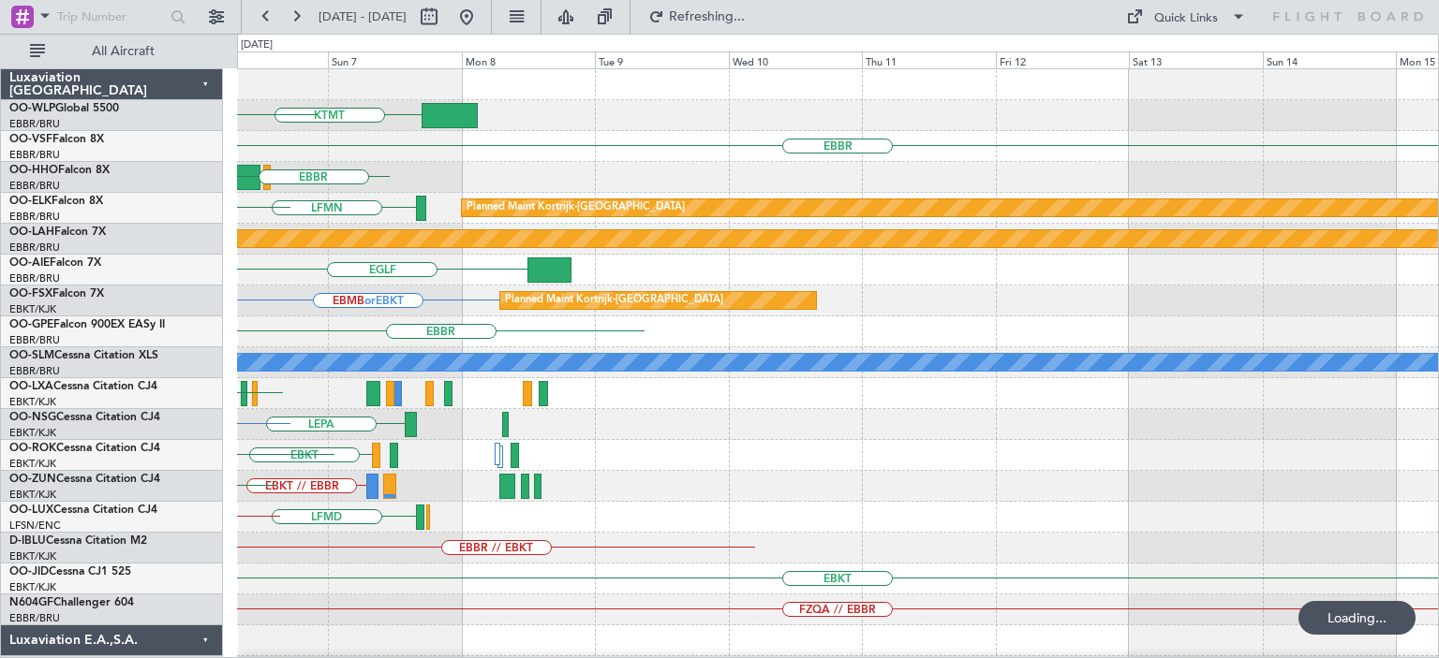
click at [499, 510] on div "KTMT KCLT [GEOGRAPHIC_DATA] [GEOGRAPHIC_DATA] LFMN Planned Maint [GEOGRAPHIC_DA…" at bounding box center [837, 625] width 1201 height 1113
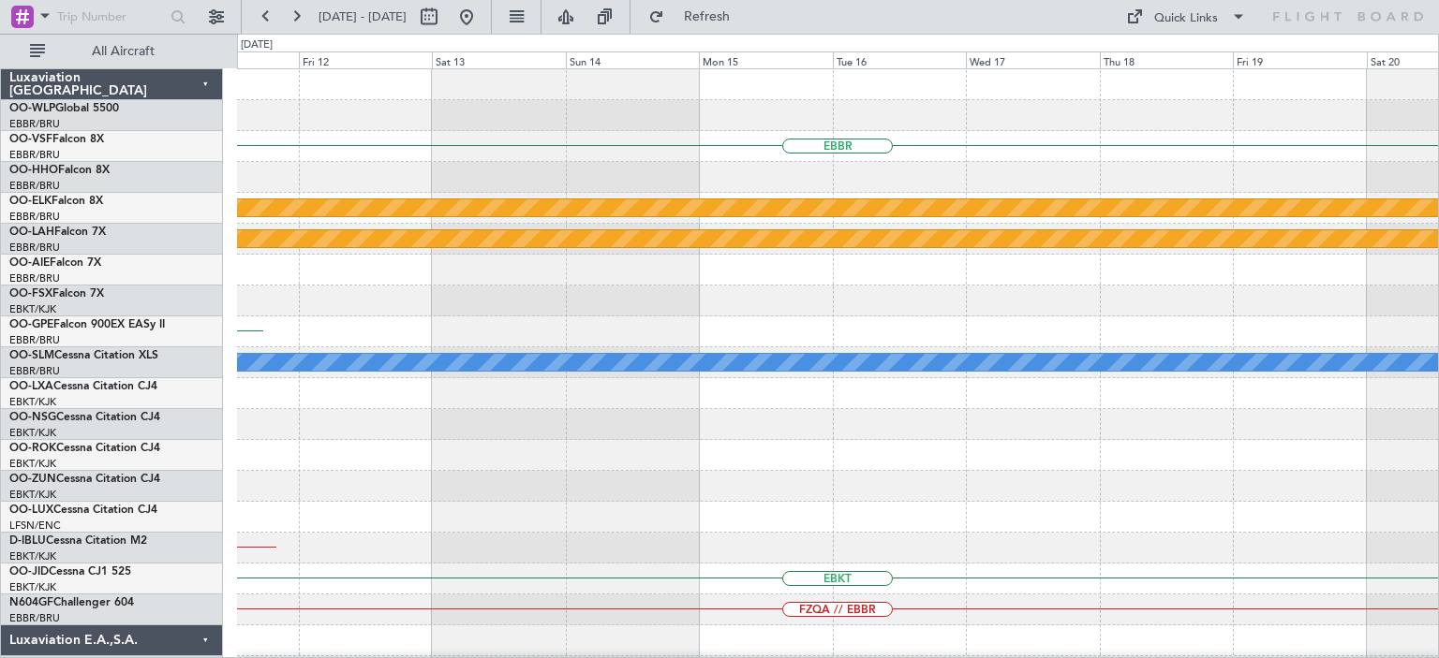
click at [428, 519] on div "EBBR Planned Maint [GEOGRAPHIC_DATA]-[GEOGRAPHIC_DATA] Planned [GEOGRAPHIC_DATA…" at bounding box center [837, 625] width 1201 height 1113
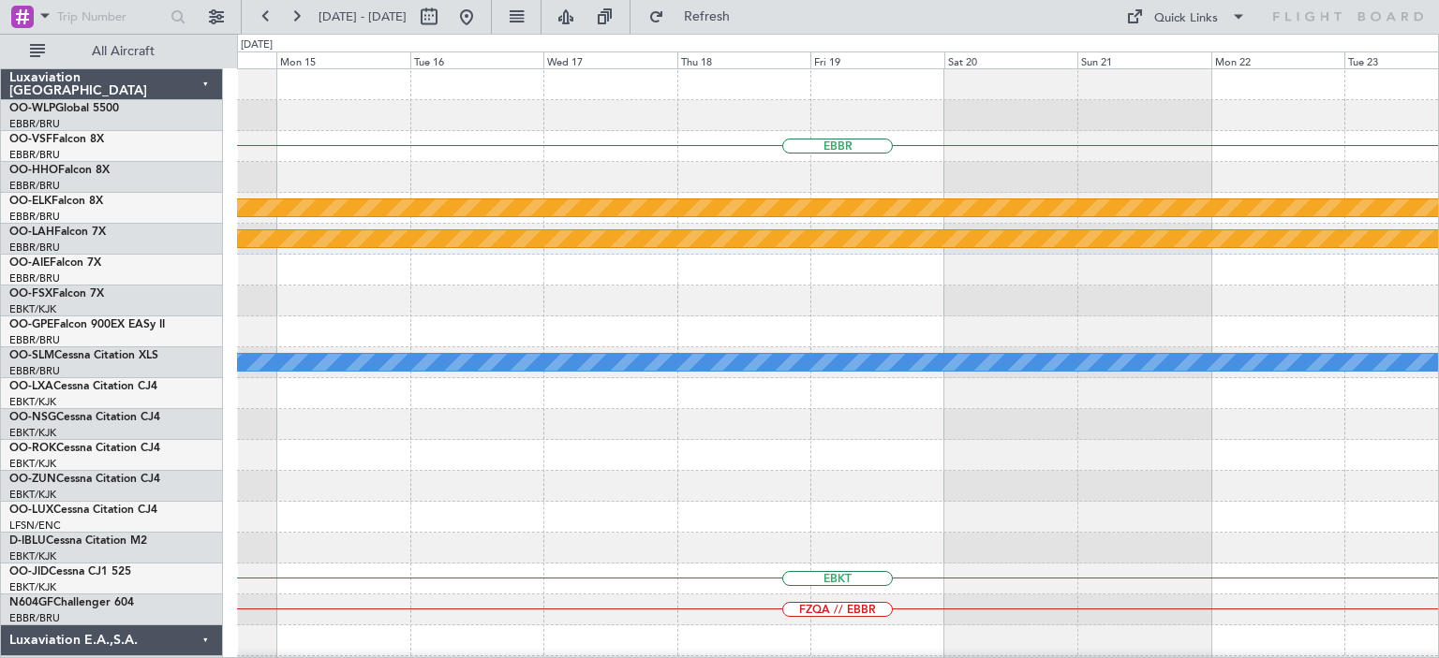
click at [606, 426] on div "EBBR Planned Maint [GEOGRAPHIC_DATA]-[GEOGRAPHIC_DATA] Planned [GEOGRAPHIC_DATA…" at bounding box center [837, 625] width 1201 height 1113
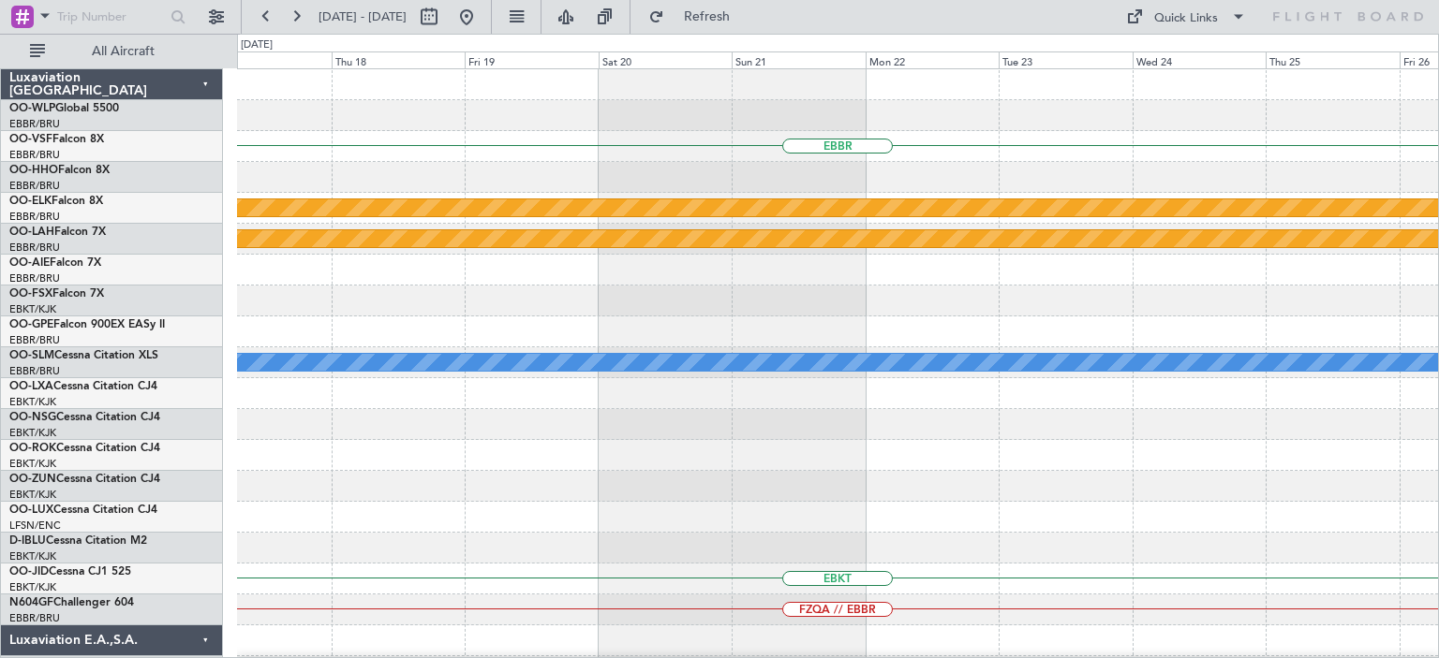
click at [712, 425] on div "EBBR Planned Maint [GEOGRAPHIC_DATA]-[GEOGRAPHIC_DATA] Planned [GEOGRAPHIC_DATA…" at bounding box center [837, 625] width 1201 height 1113
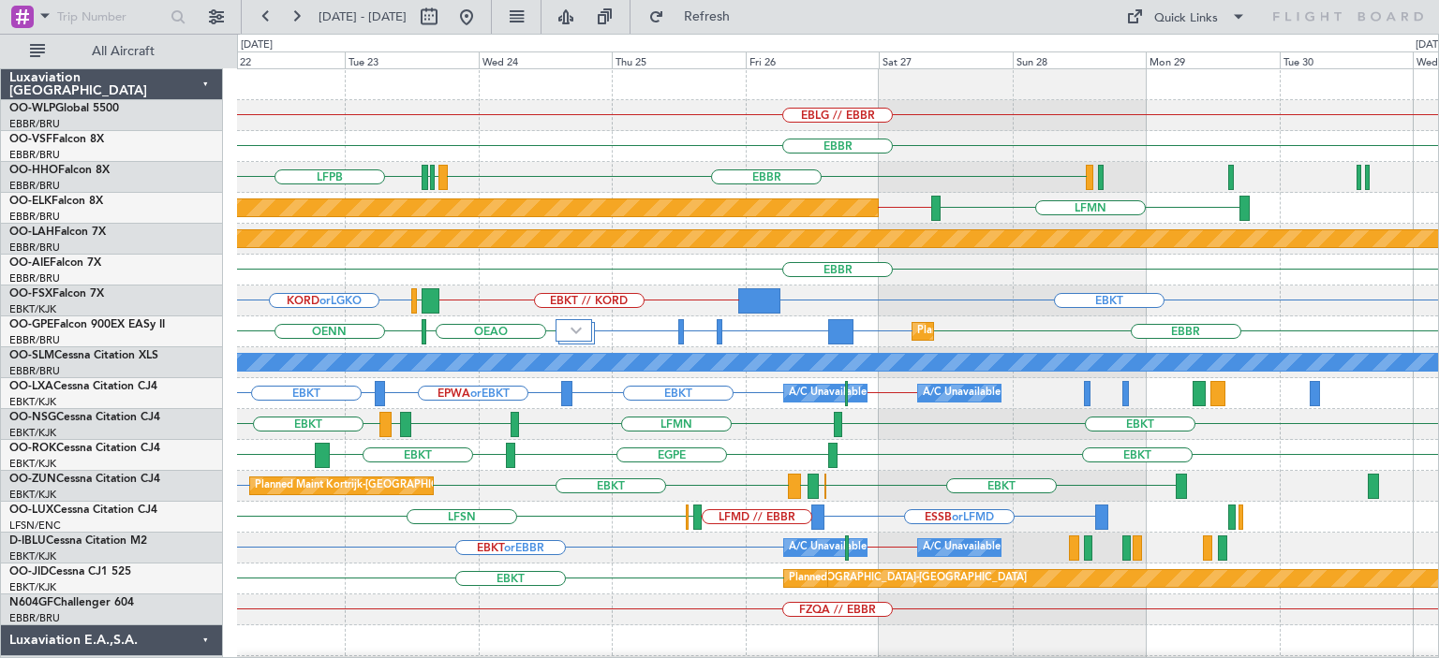
click at [724, 373] on div "EBLG // EBBR [GEOGRAPHIC_DATA] [GEOGRAPHIC_DATA] LFMN [GEOGRAPHIC_DATA] LFPB LF…" at bounding box center [837, 610] width 1201 height 1082
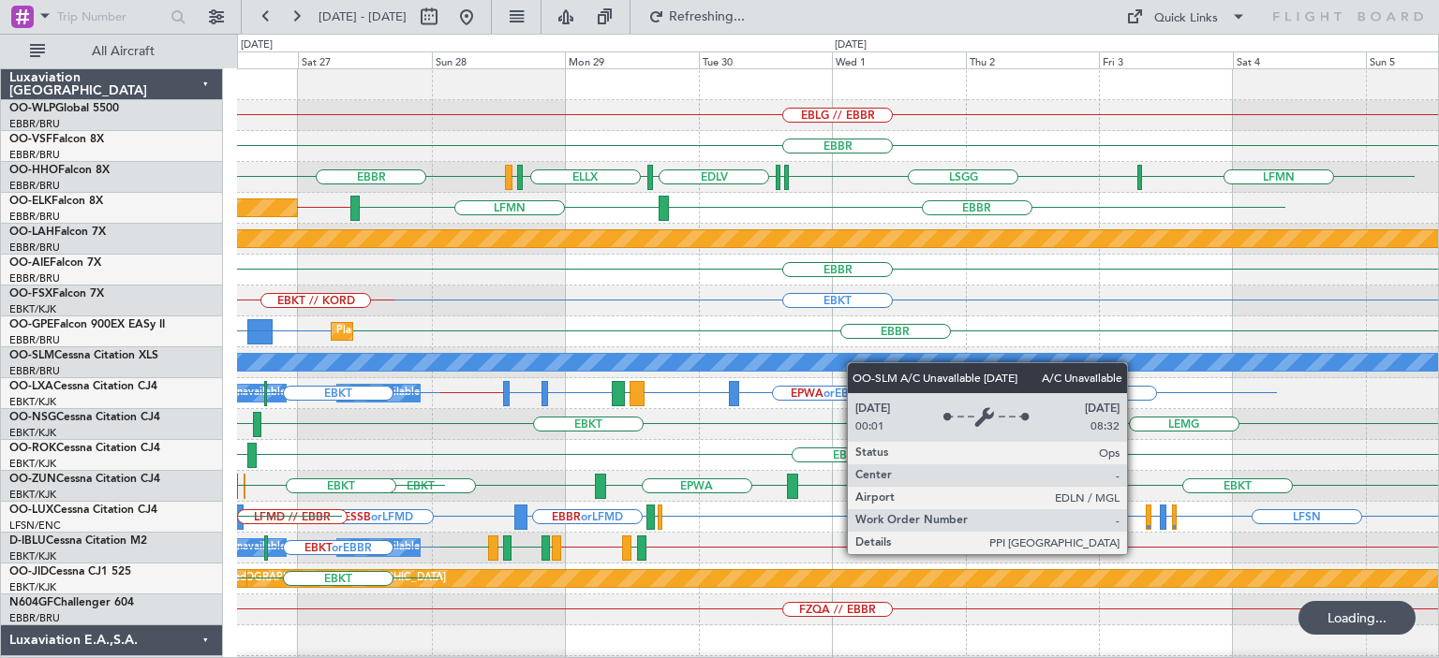
click at [654, 396] on div "EBLG // EBBR [GEOGRAPHIC_DATA] LFMN [GEOGRAPHIC_DATA] ELLX EDLV ELLX [GEOGRAPHI…" at bounding box center [837, 579] width 1201 height 1020
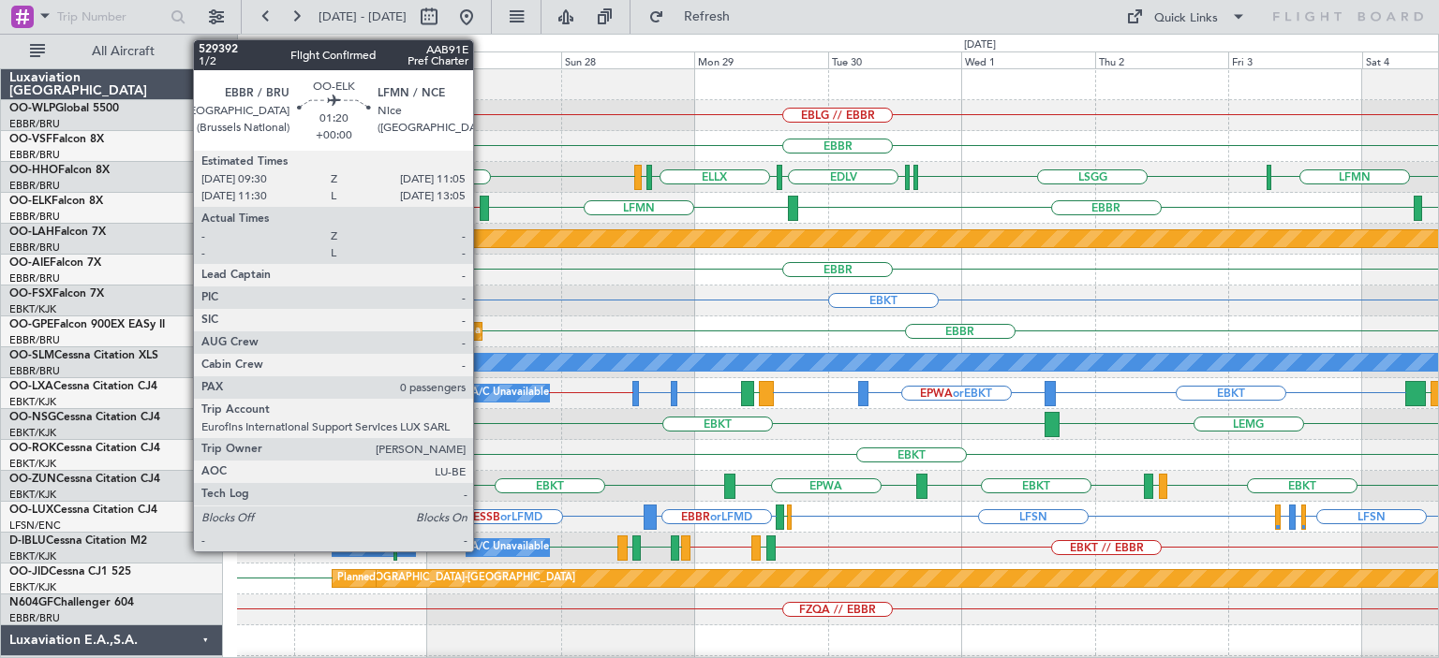
click at [481, 204] on div at bounding box center [484, 208] width 9 height 25
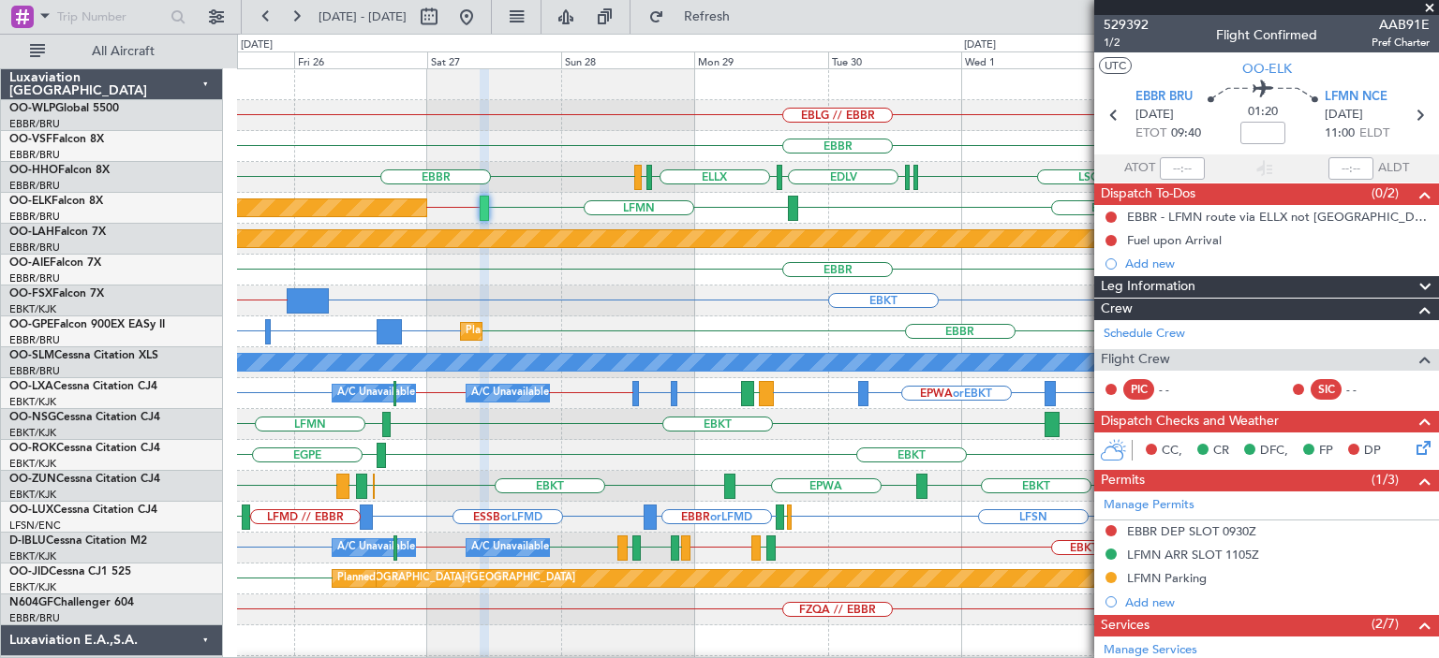
scroll to position [309, 0]
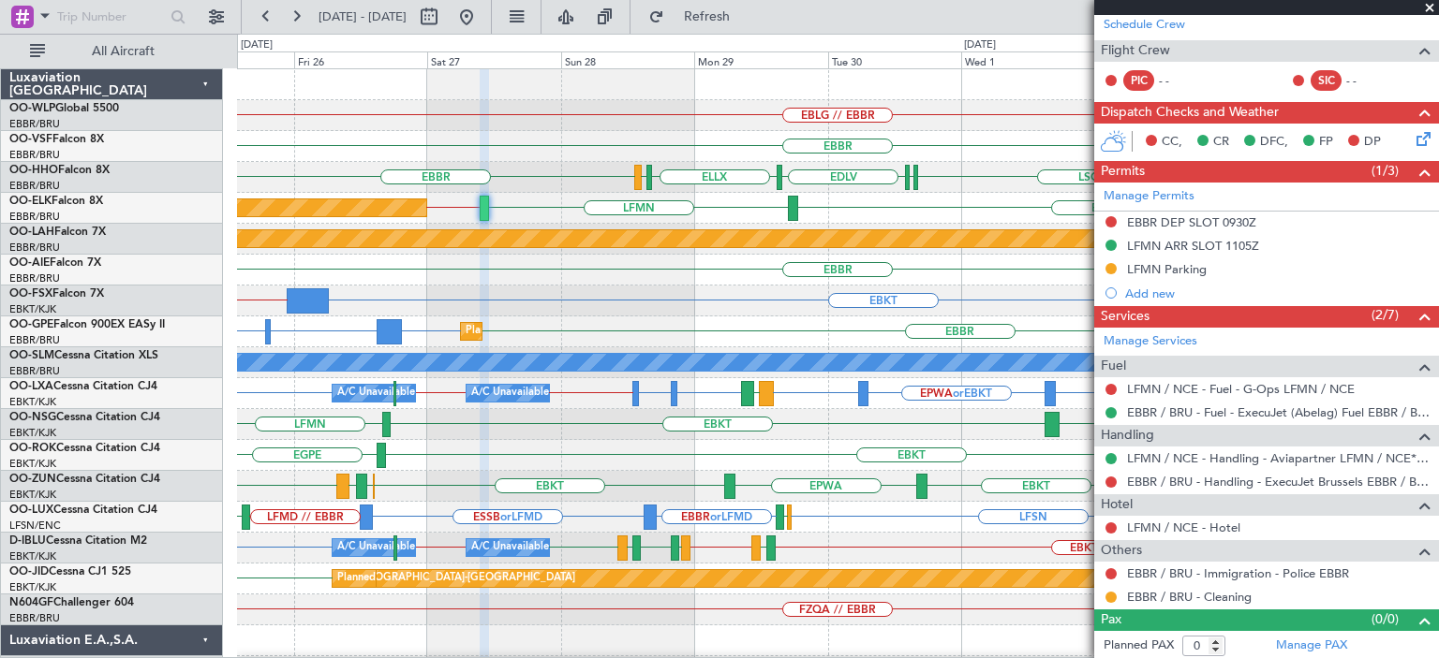
click at [761, 290] on div "EBKT EBKT // KORD" at bounding box center [837, 301] width 1201 height 31
click at [1428, 9] on span at bounding box center [1429, 8] width 19 height 17
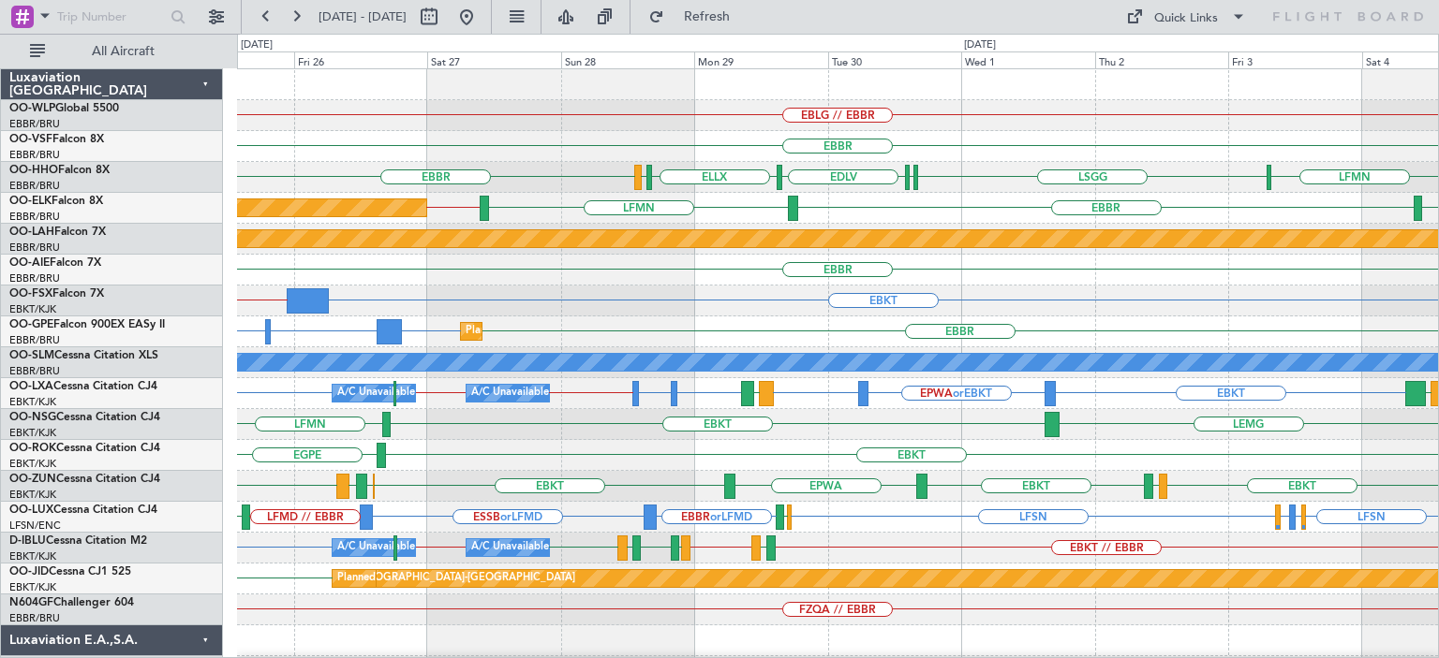
scroll to position [0, 0]
click at [954, 213] on div "EBBR LFMN EBKT // EBBR LFMN Planned Maint [GEOGRAPHIC_DATA]-[GEOGRAPHIC_DATA]" at bounding box center [837, 208] width 1201 height 31
click at [575, 198] on div "EBBR LFMN EBKT // EBBR LFMN Planned Maint [GEOGRAPHIC_DATA]-[GEOGRAPHIC_DATA]" at bounding box center [837, 208] width 1201 height 31
click at [657, 306] on div "EBKT EBKT // KORD" at bounding box center [837, 301] width 1201 height 31
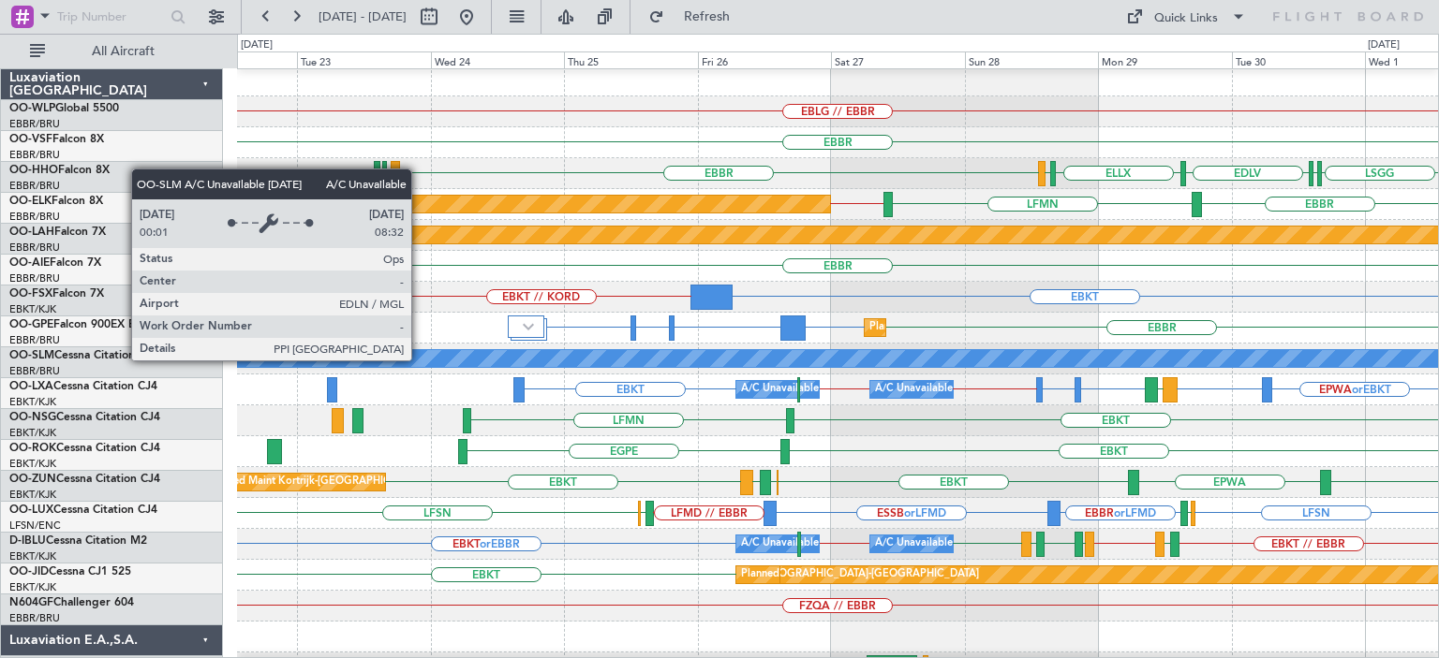
scroll to position [4, 0]
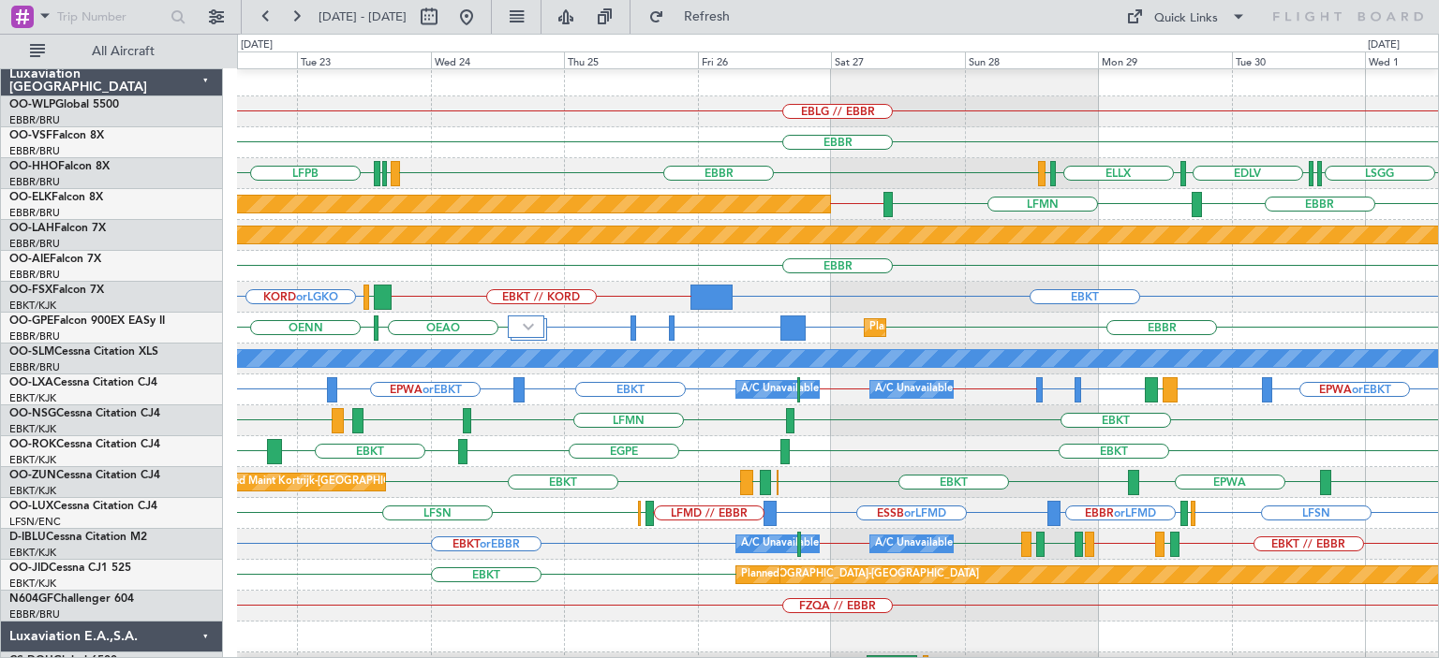
click at [645, 277] on div "EBBR" at bounding box center [837, 266] width 1201 height 31
click at [481, 10] on button at bounding box center [466, 17] width 30 height 30
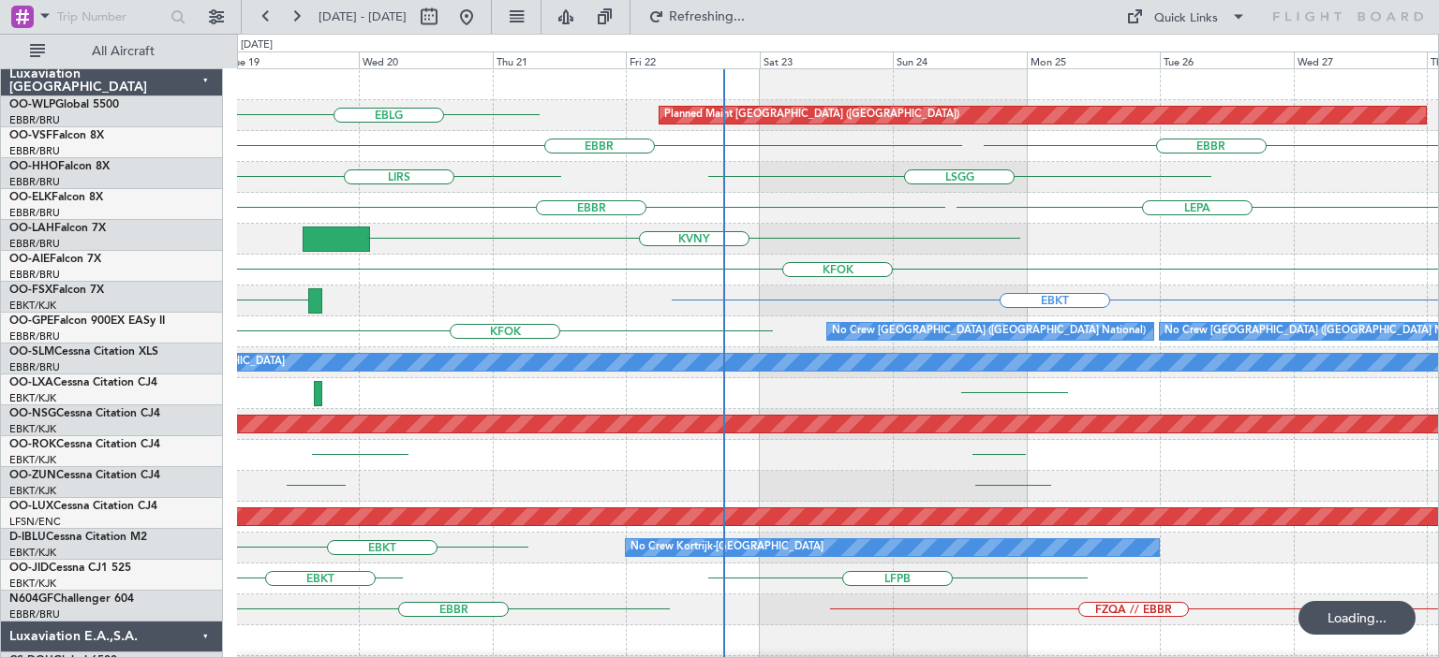
scroll to position [0, 0]
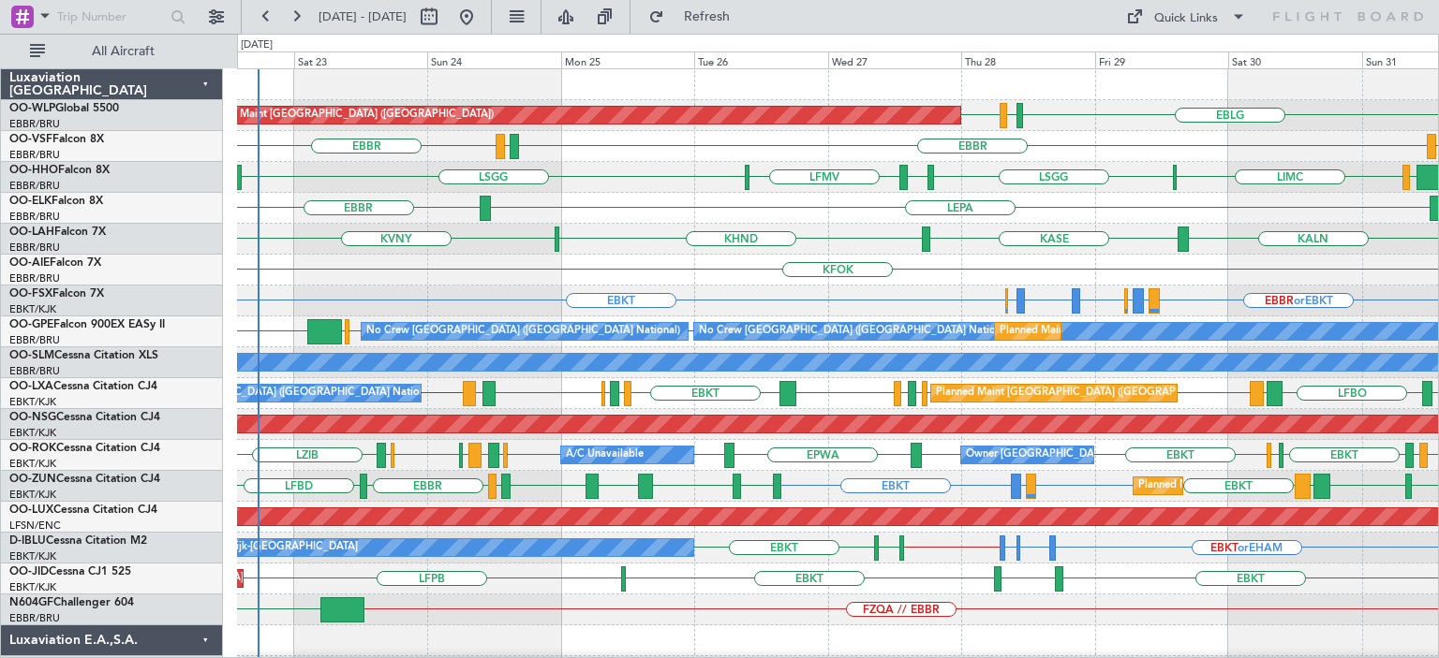
click at [626, 180] on div "LSGG LIMC [GEOGRAPHIC_DATA] [GEOGRAPHIC_DATA] LFMV [GEOGRAPHIC_DATA]" at bounding box center [837, 177] width 1201 height 31
